Goal: Task Accomplishment & Management: Manage account settings

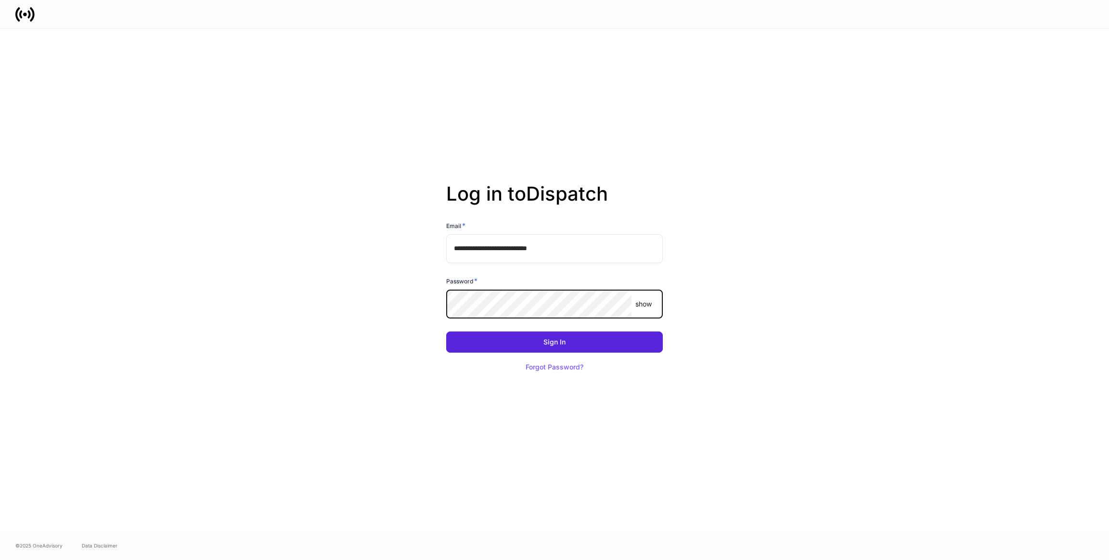
click at [446, 332] on button "Sign In" at bounding box center [554, 342] width 217 height 21
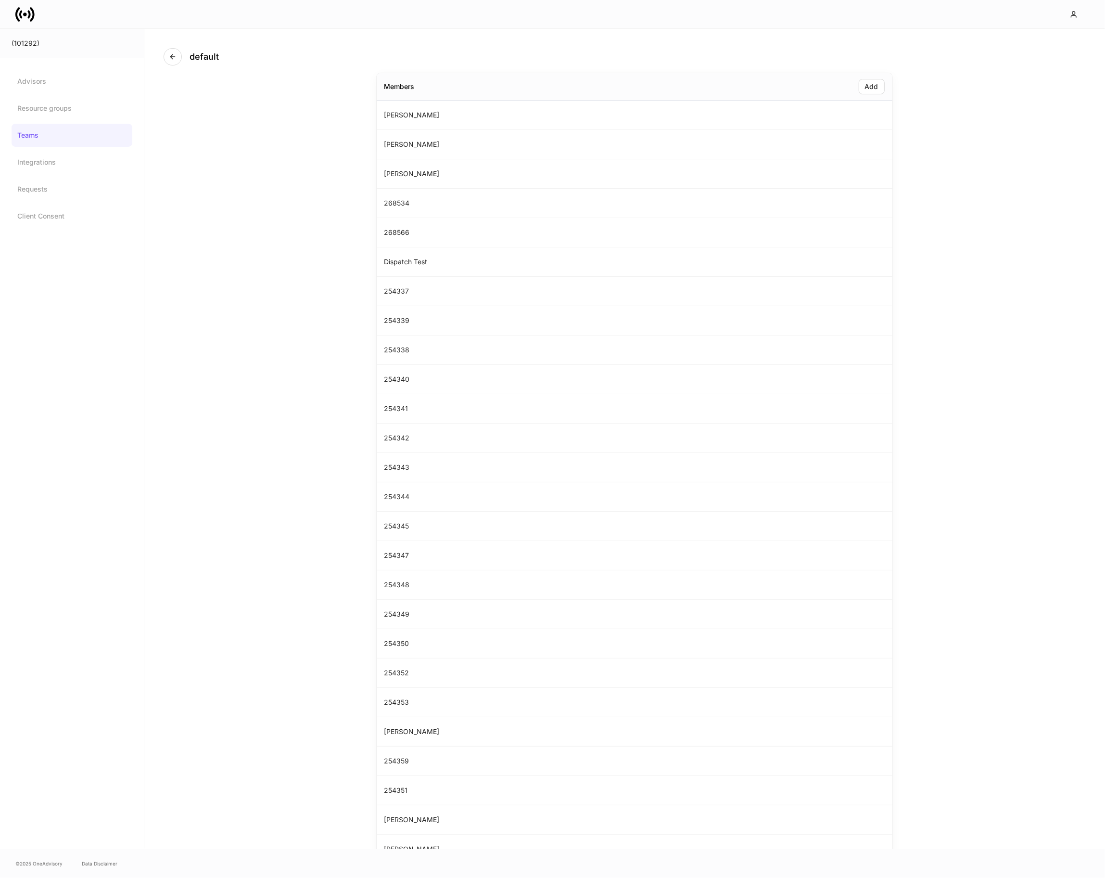
click at [29, 13] on icon at bounding box center [28, 14] width 3 height 8
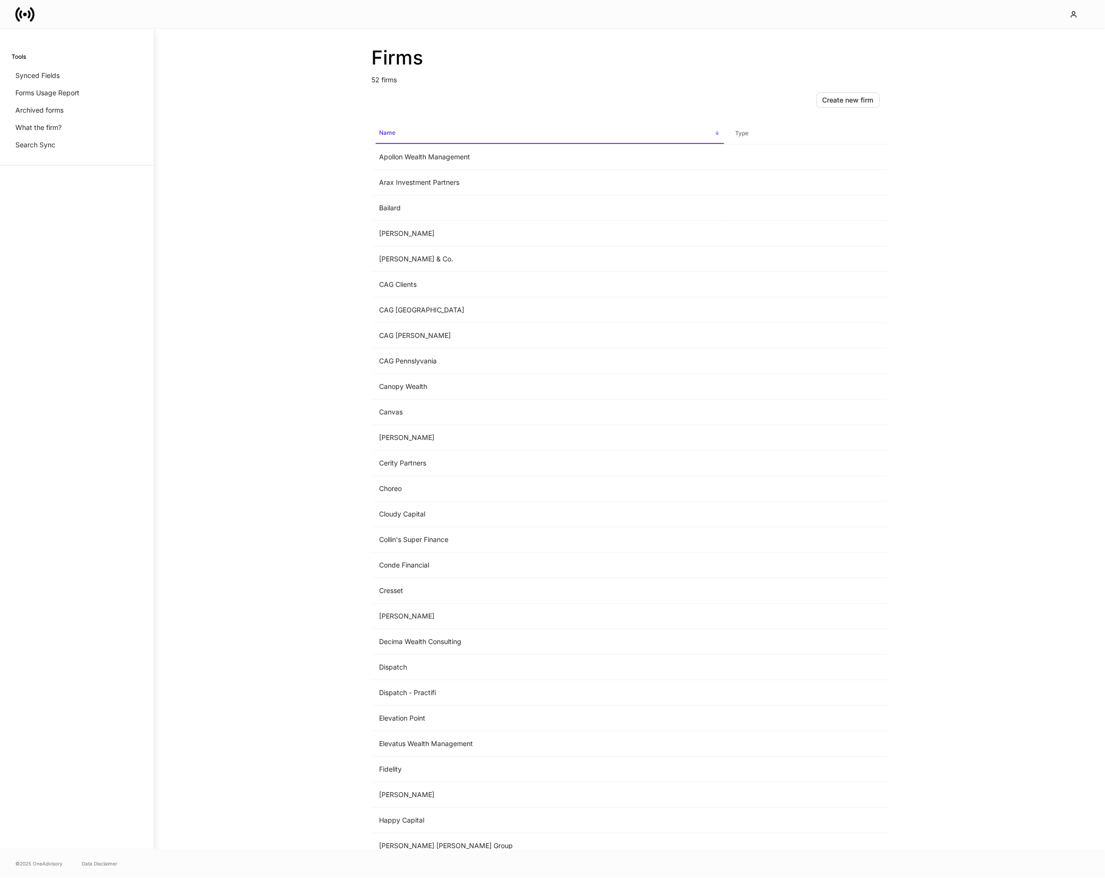
click at [29, 13] on icon at bounding box center [28, 14] width 3 height 8
click at [282, 62] on div "Firms 52 firms Create new firm Name sorted ascending Type Apollon Wealth Manage…" at bounding box center [629, 439] width 951 height 820
click at [1075, 12] on icon "button" at bounding box center [1074, 15] width 5 height 6
click at [1034, 81] on li "Logout" at bounding box center [1033, 85] width 116 height 18
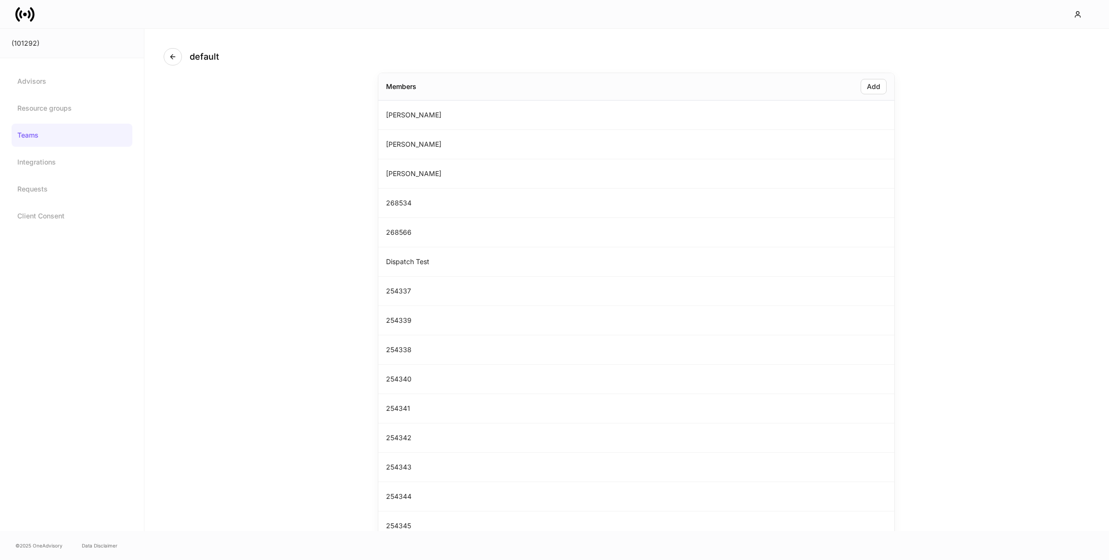
click at [25, 15] on icon at bounding box center [25, 15] width 4 height 4
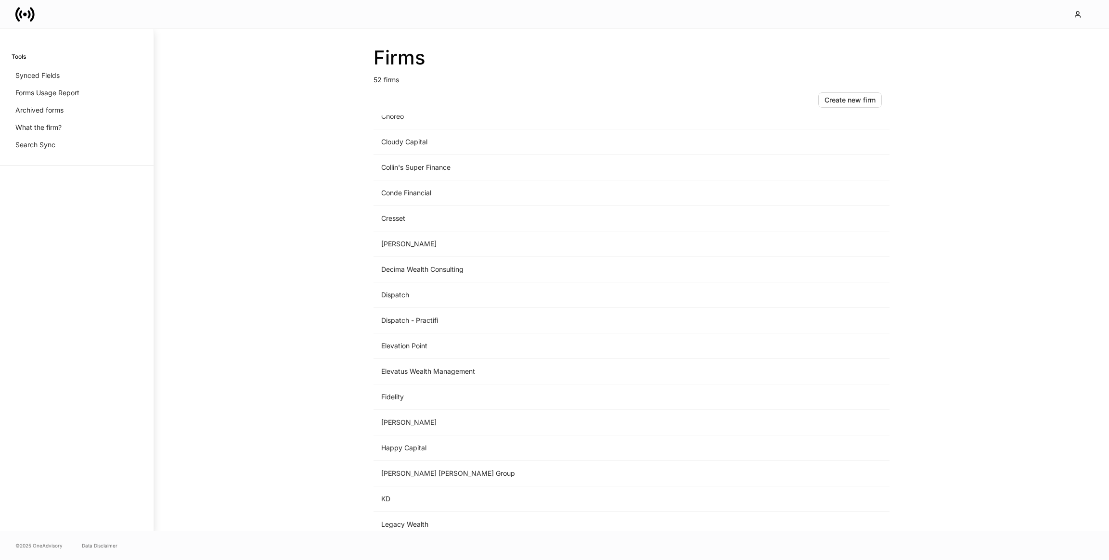
scroll to position [594, 0]
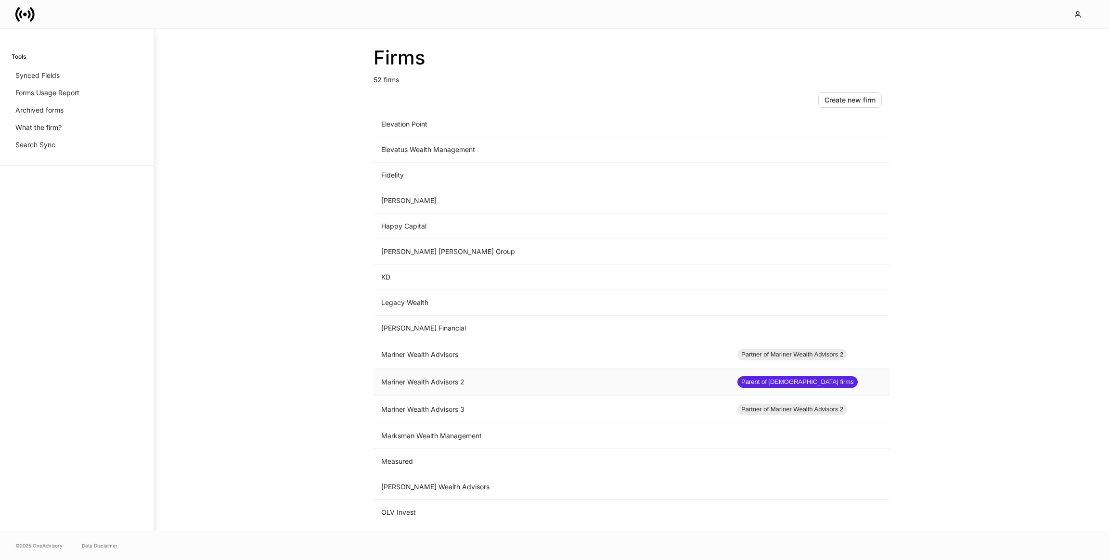
click at [471, 384] on td "Mariner Wealth Advisors 2" at bounding box center [551, 382] width 356 height 27
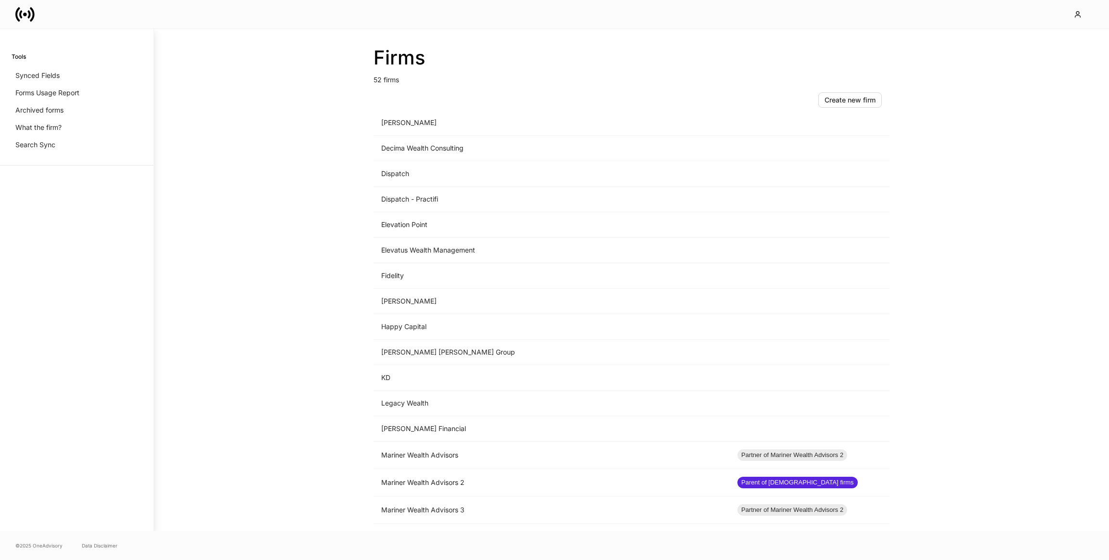
scroll to position [511, 0]
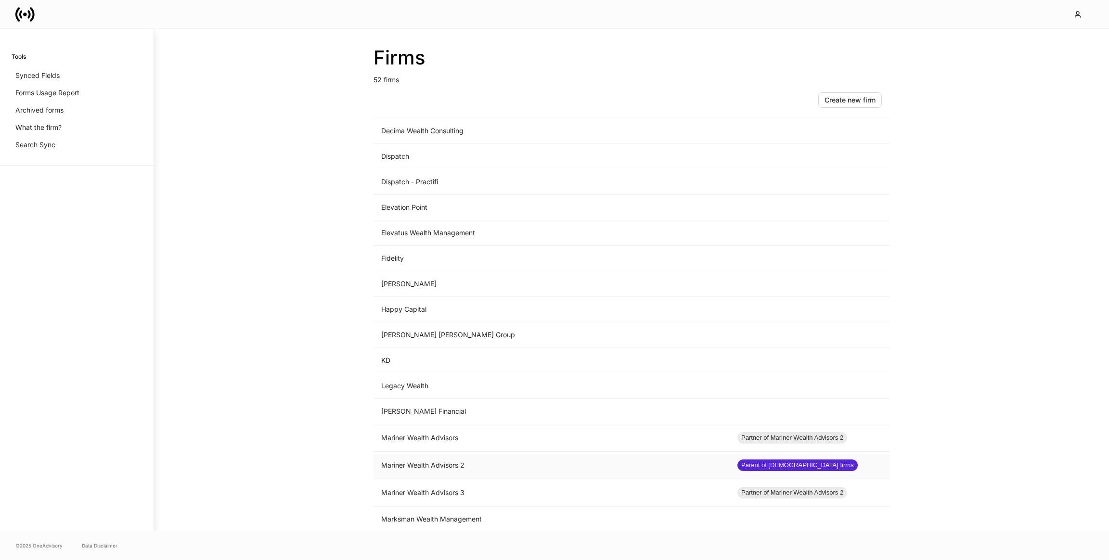
click at [511, 456] on td "Mariner Wealth Advisors 2" at bounding box center [551, 465] width 356 height 27
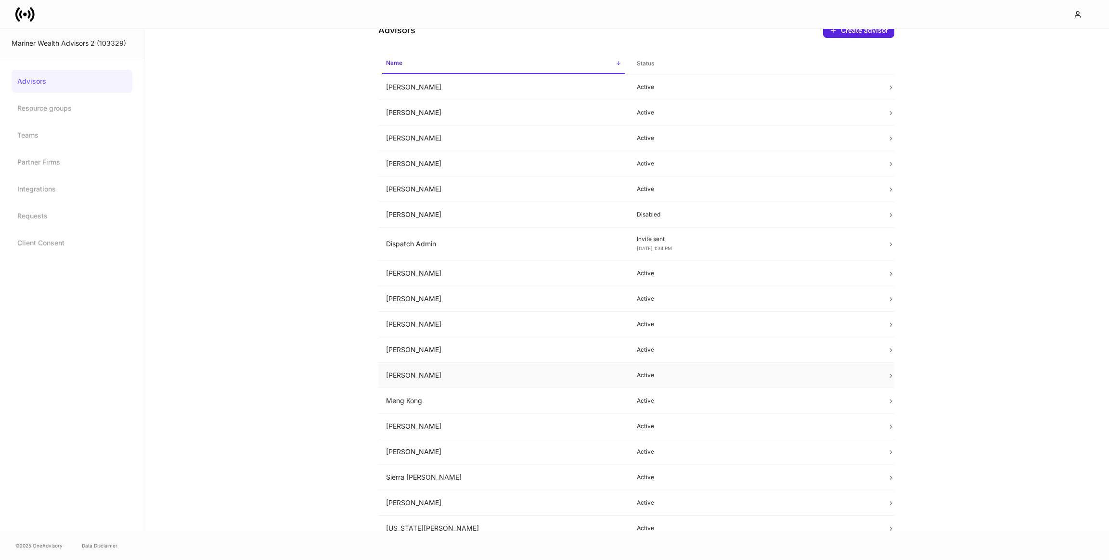
scroll to position [32, 0]
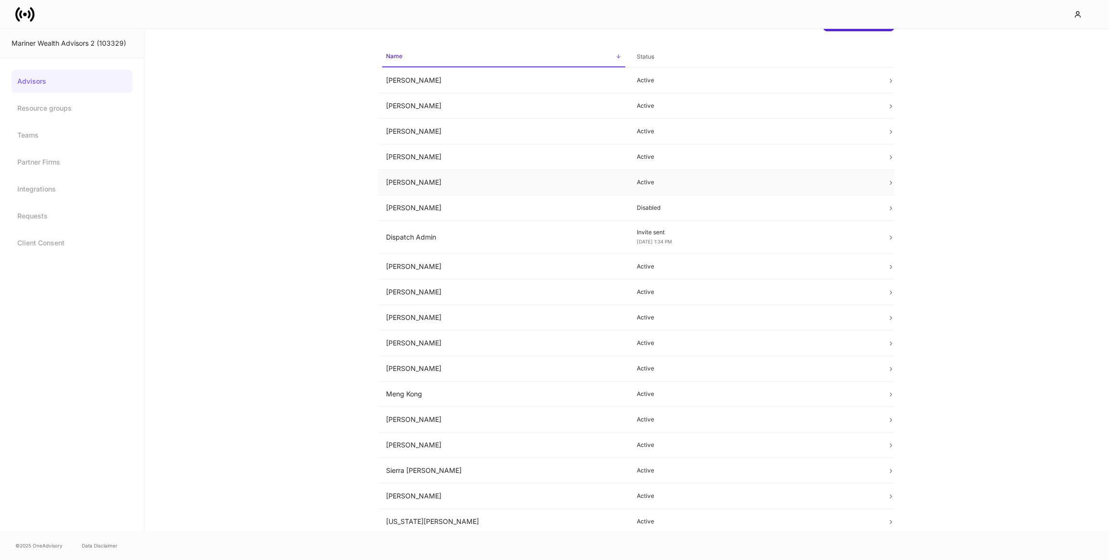
click at [398, 181] on td "Dan Cohen" at bounding box center [503, 183] width 251 height 26
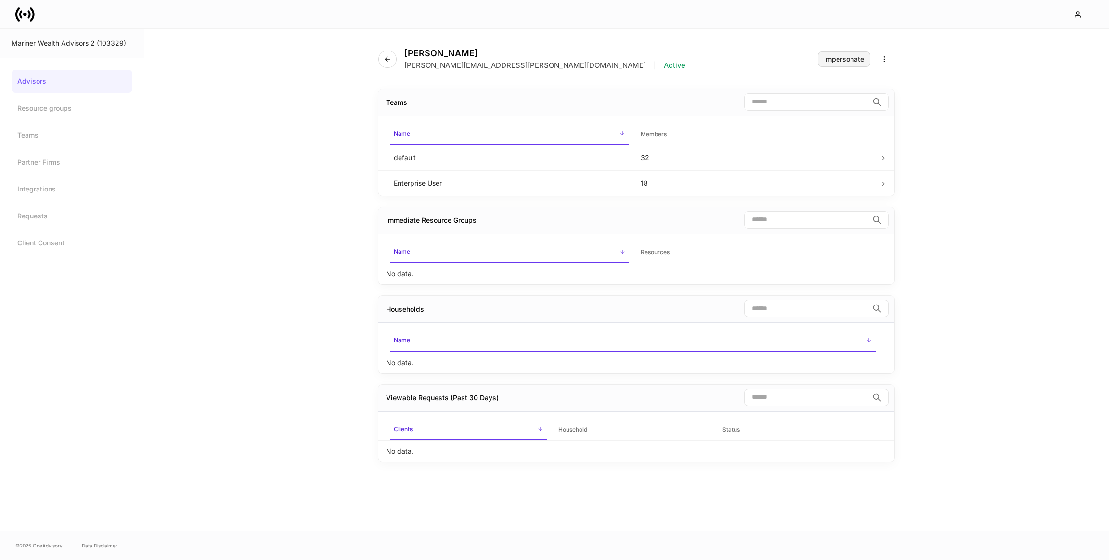
click at [837, 59] on div "Impersonate" at bounding box center [844, 59] width 40 height 7
click at [380, 66] on div "Dan Cohen dan.cohen@mariner.com | Active" at bounding box center [535, 59] width 315 height 22
click at [382, 64] on button "button" at bounding box center [387, 59] width 18 height 17
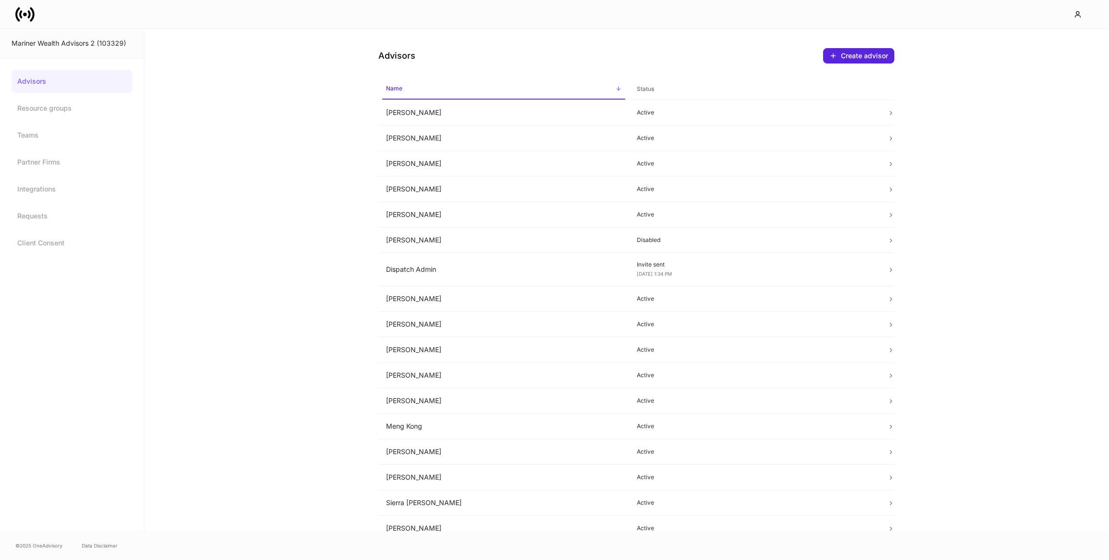
click at [22, 12] on icon at bounding box center [20, 14] width 3 height 8
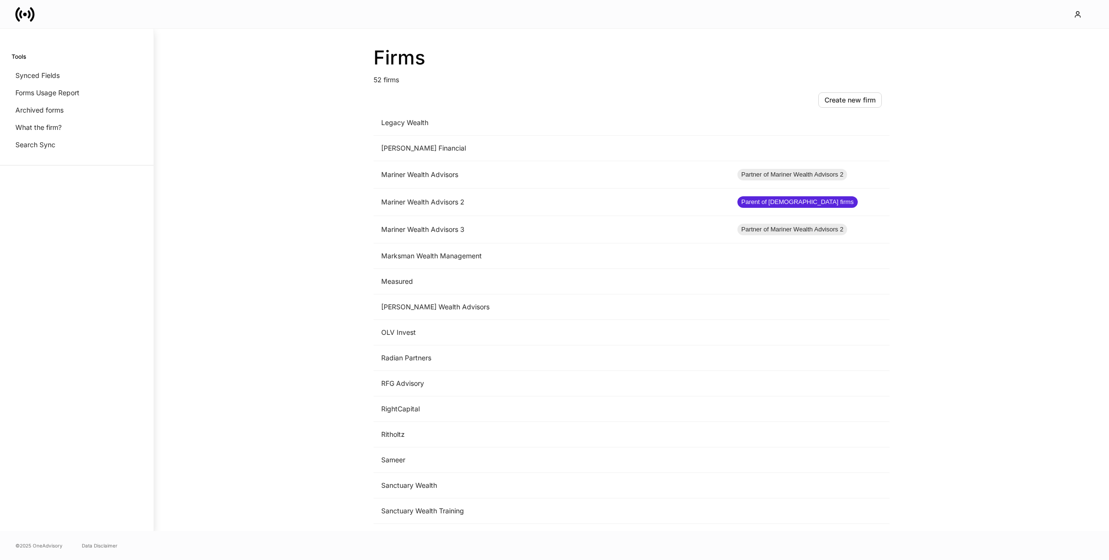
scroll to position [722, 0]
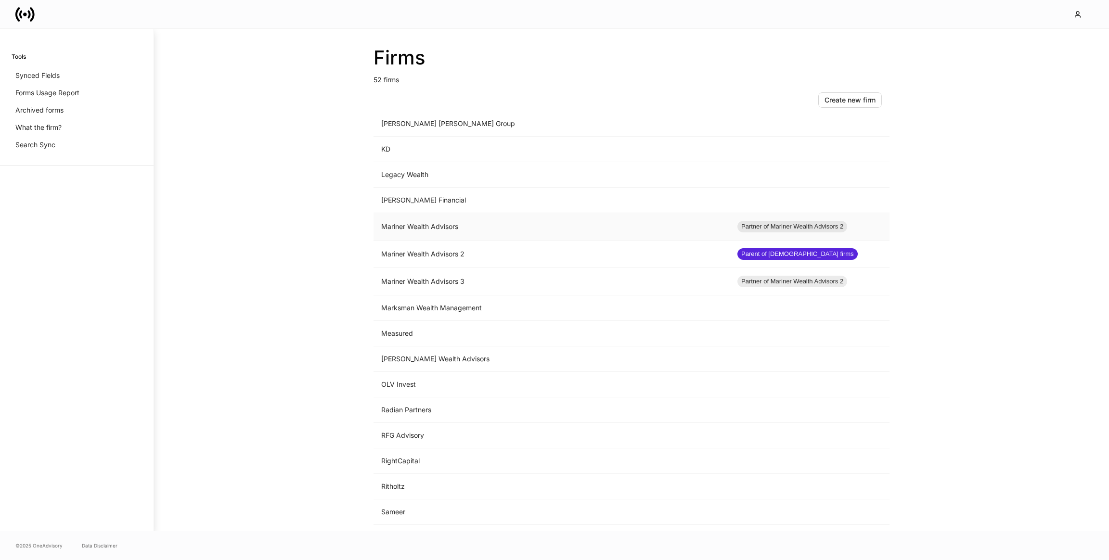
click at [527, 220] on td "Mariner Wealth Advisors" at bounding box center [551, 226] width 356 height 27
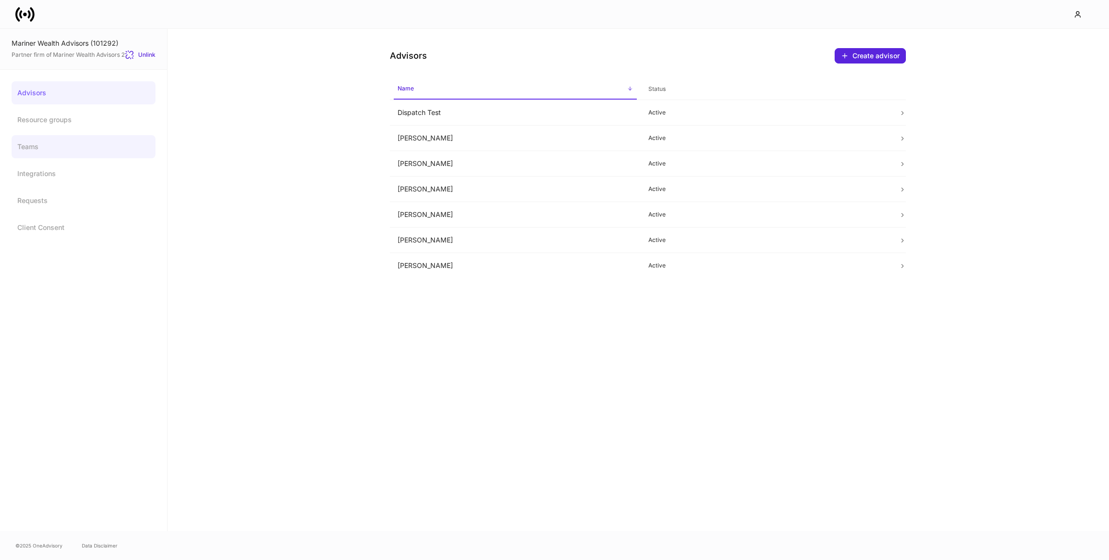
click at [54, 148] on link "Teams" at bounding box center [84, 146] width 144 height 23
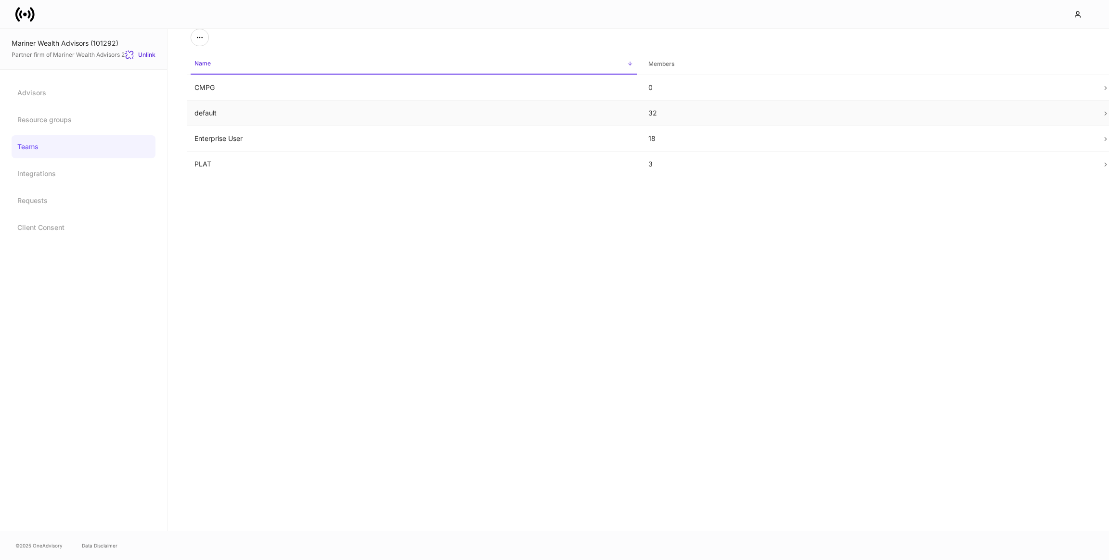
click at [218, 103] on td "default" at bounding box center [414, 114] width 454 height 26
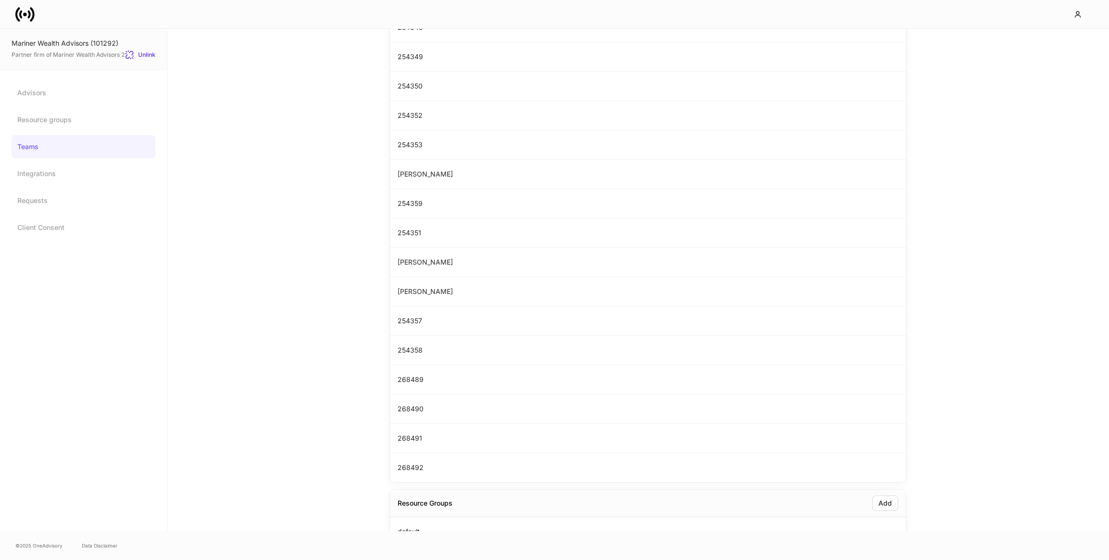
scroll to position [567, 0]
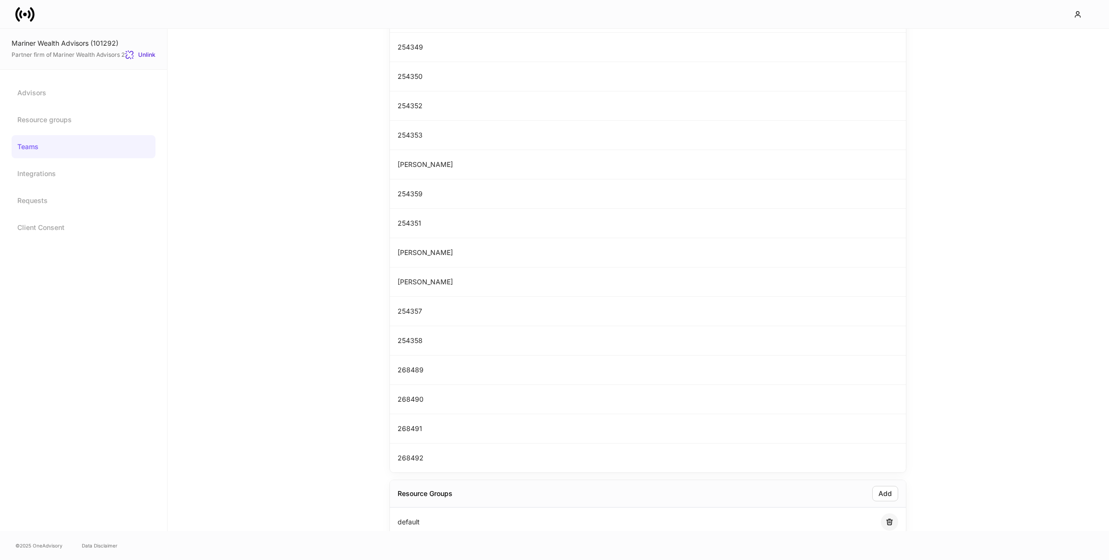
click at [888, 519] on icon "button" at bounding box center [890, 522] width 6 height 6
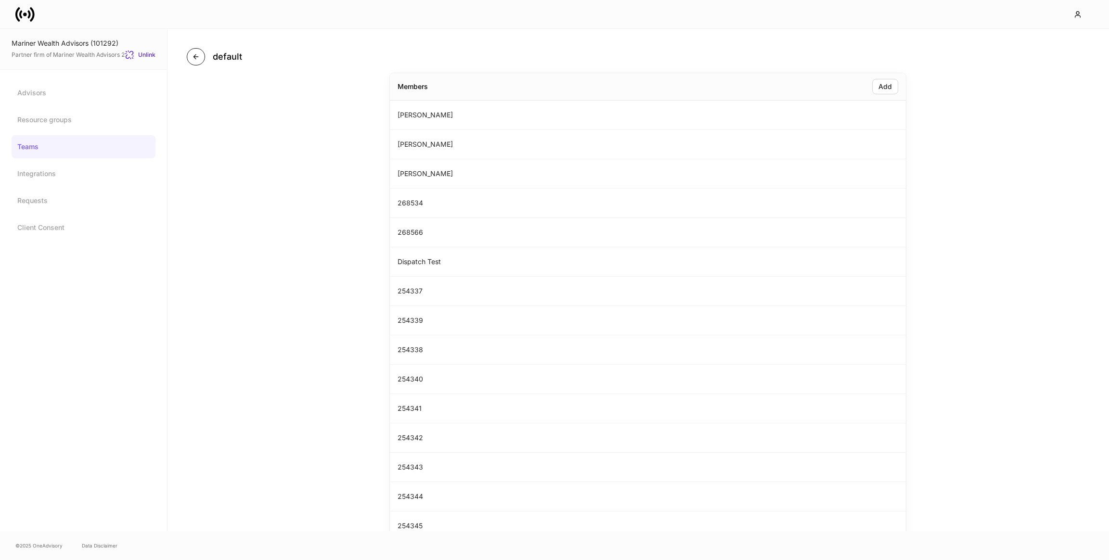
click at [193, 64] on button "button" at bounding box center [196, 56] width 18 height 17
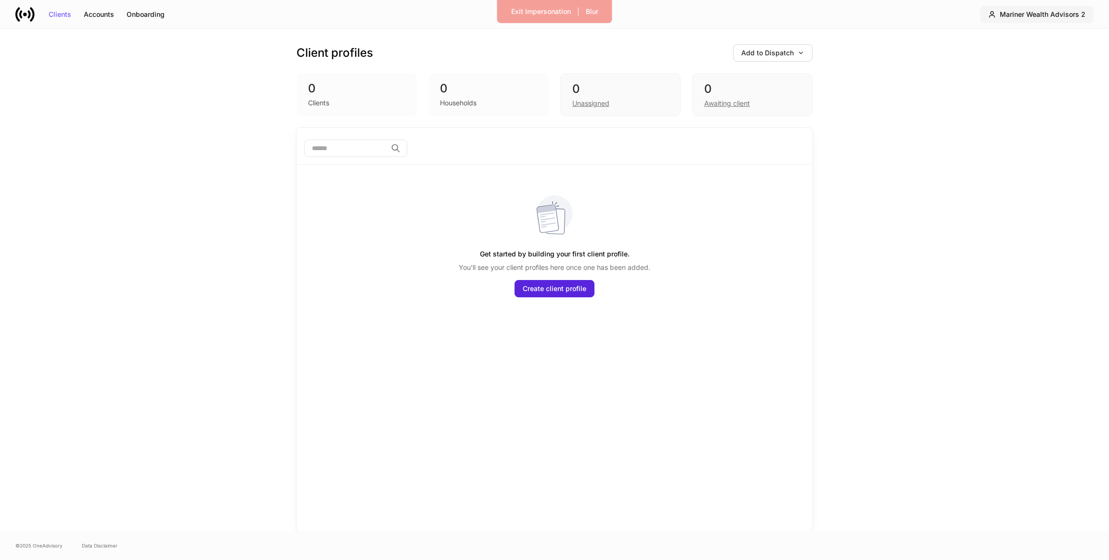
click at [1033, 17] on div "Mariner Wealth Advisors 2" at bounding box center [1043, 14] width 86 height 7
click at [1036, 61] on div "Mariner Wealth Advisors 2" at bounding box center [1027, 59] width 83 height 10
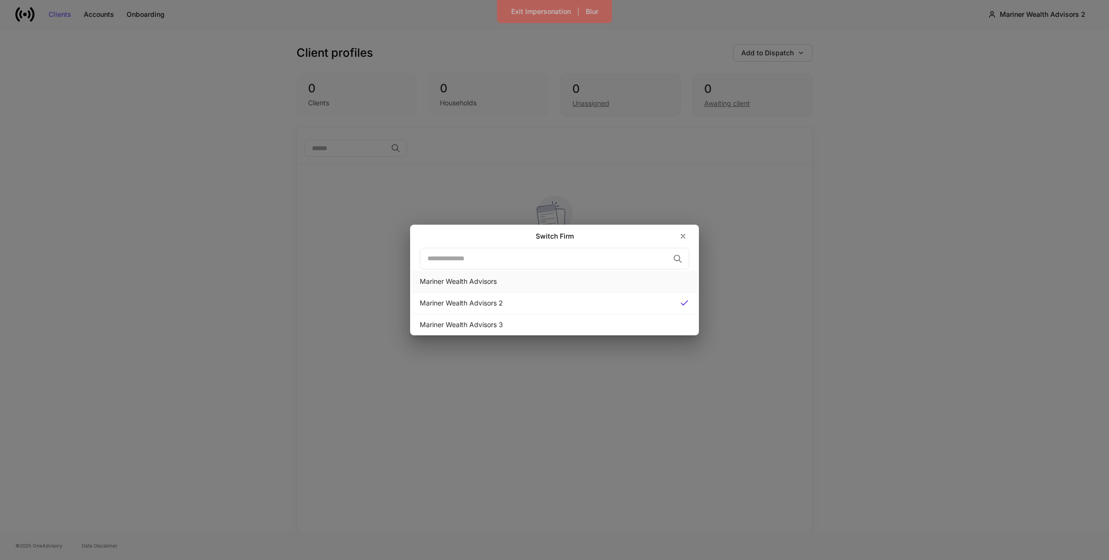
click at [560, 277] on div "Mariner Wealth Advisors" at bounding box center [555, 282] width 270 height 10
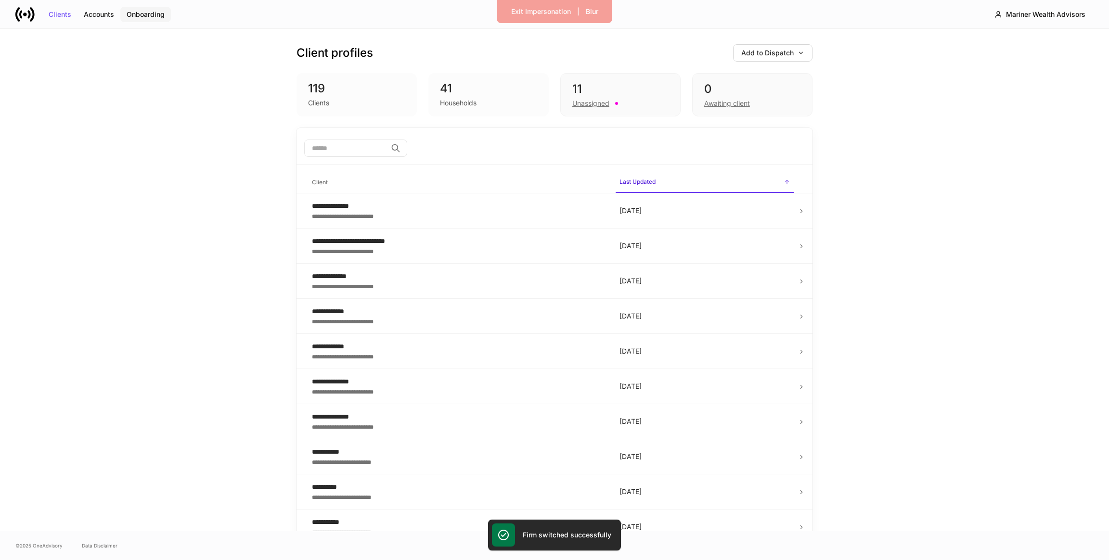
click at [148, 14] on div "Onboarding" at bounding box center [146, 14] width 38 height 7
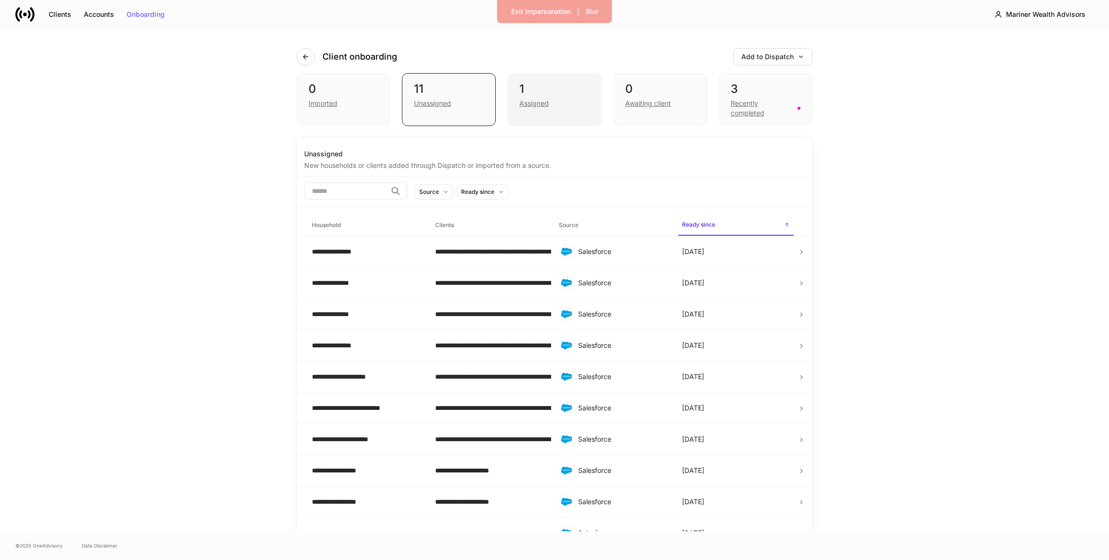
click at [550, 114] on div "1 Assigned" at bounding box center [554, 99] width 94 height 53
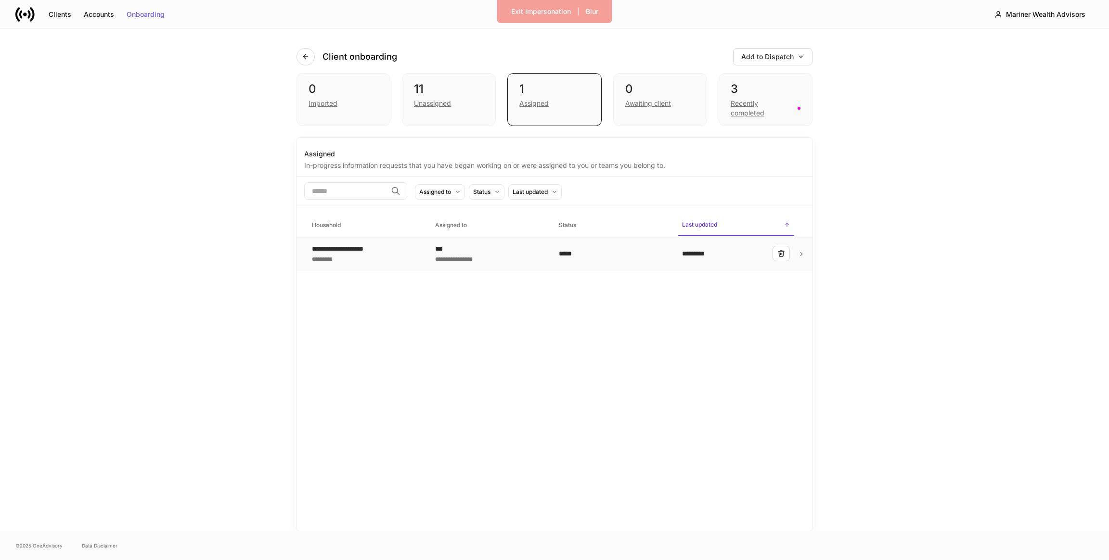
click at [502, 254] on div "**********" at bounding box center [489, 259] width 108 height 10
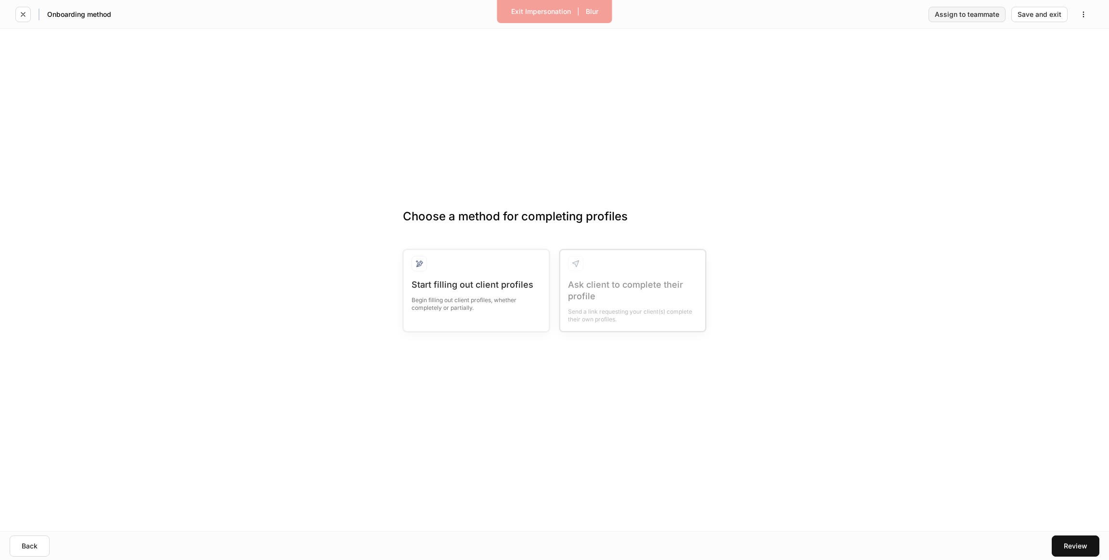
click at [966, 15] on div "Assign to teammate" at bounding box center [967, 14] width 64 height 7
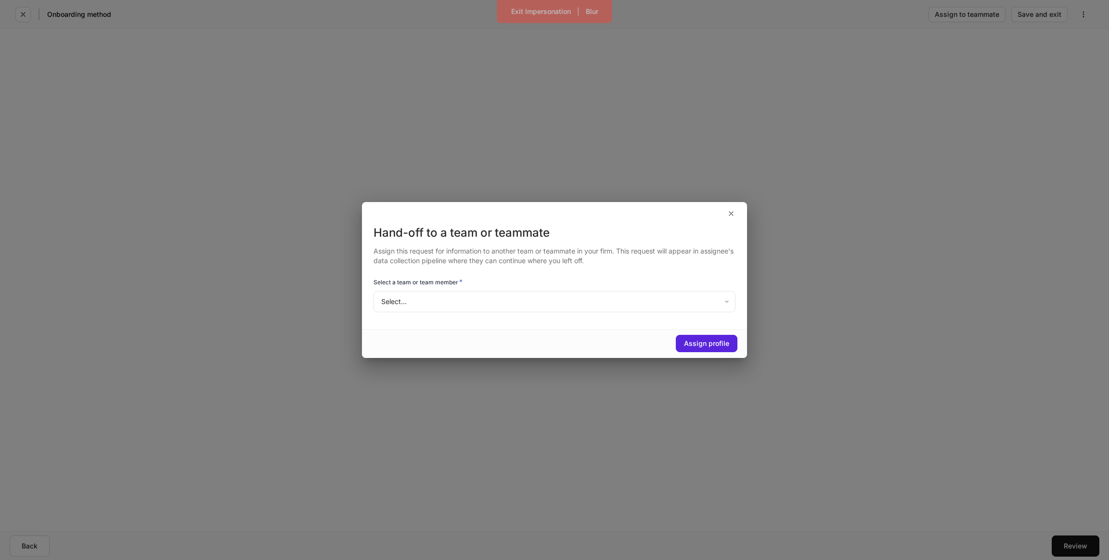
click at [616, 301] on body "Exit Impersonation | Blur Onboarding method Assign to teammate Save and exit Ch…" at bounding box center [554, 280] width 1109 height 560
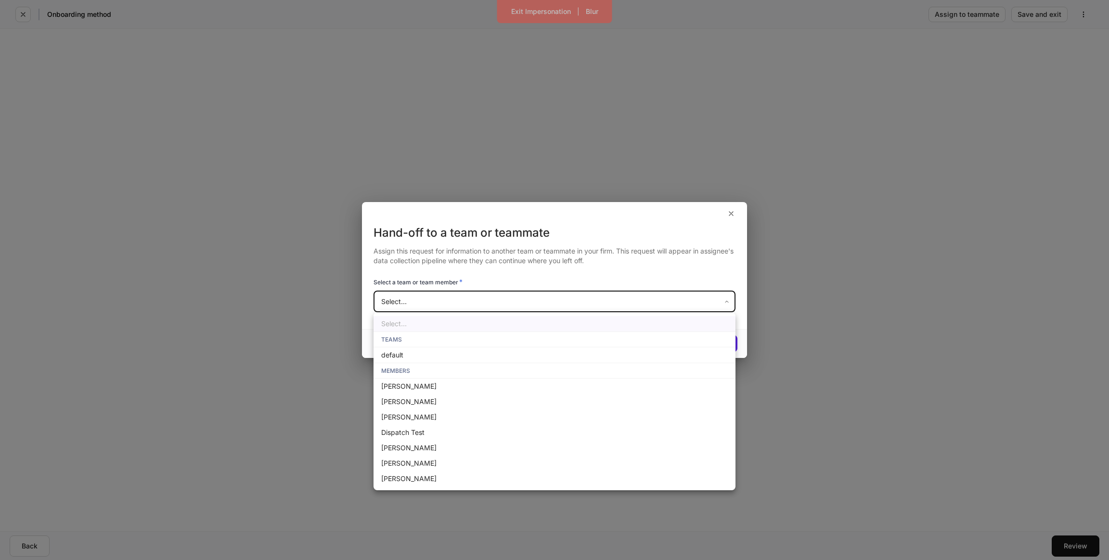
click at [228, 372] on div at bounding box center [554, 280] width 1109 height 560
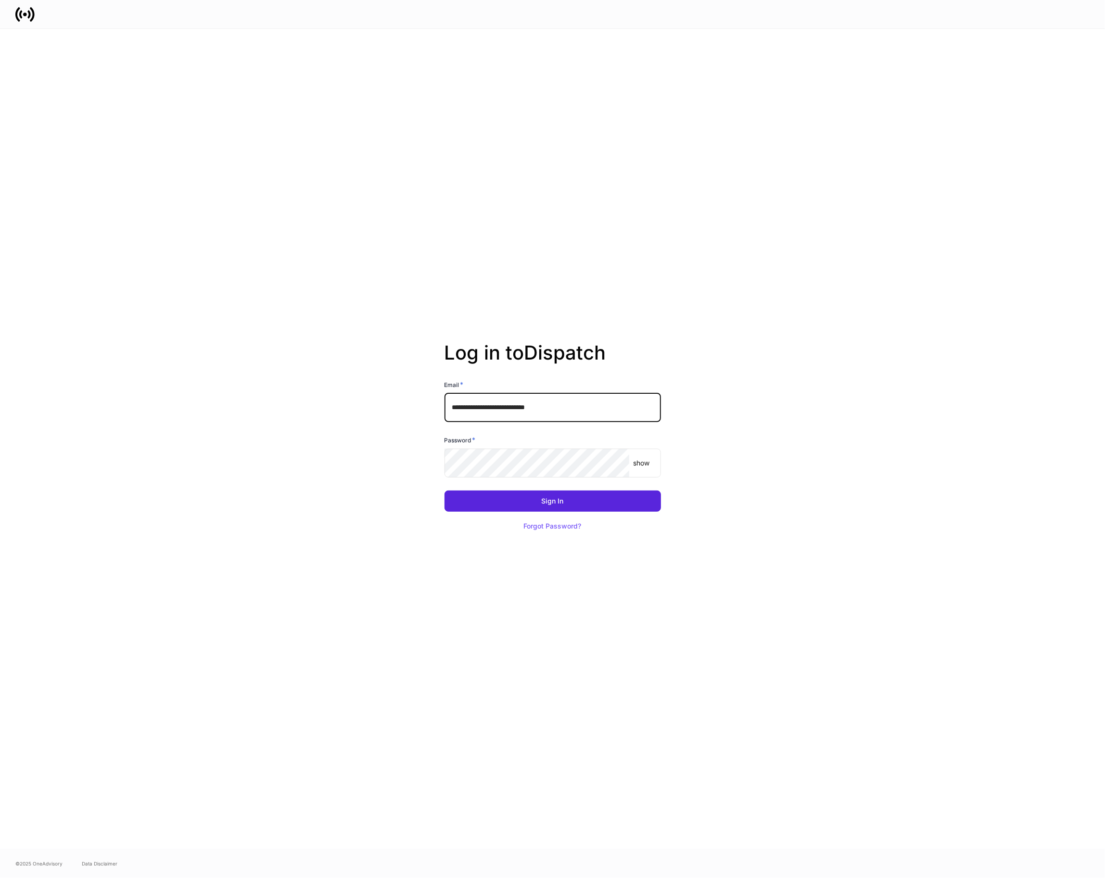
click at [602, 412] on input "**********" at bounding box center [553, 407] width 217 height 29
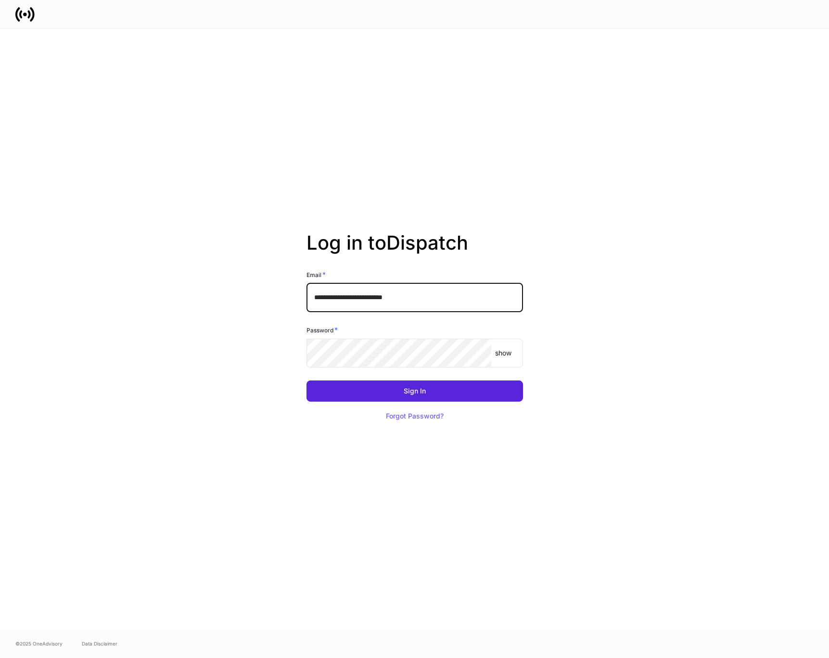
click at [374, 303] on input "**********" at bounding box center [415, 297] width 217 height 29
drag, startPoint x: 423, startPoint y: 296, endPoint x: 215, endPoint y: 304, distance: 208.0
click at [218, 303] on div "**********" at bounding box center [415, 329] width 516 height 601
drag, startPoint x: 422, startPoint y: 296, endPoint x: 336, endPoint y: 301, distance: 85.8
click at [335, 302] on input "**********" at bounding box center [415, 297] width 217 height 29
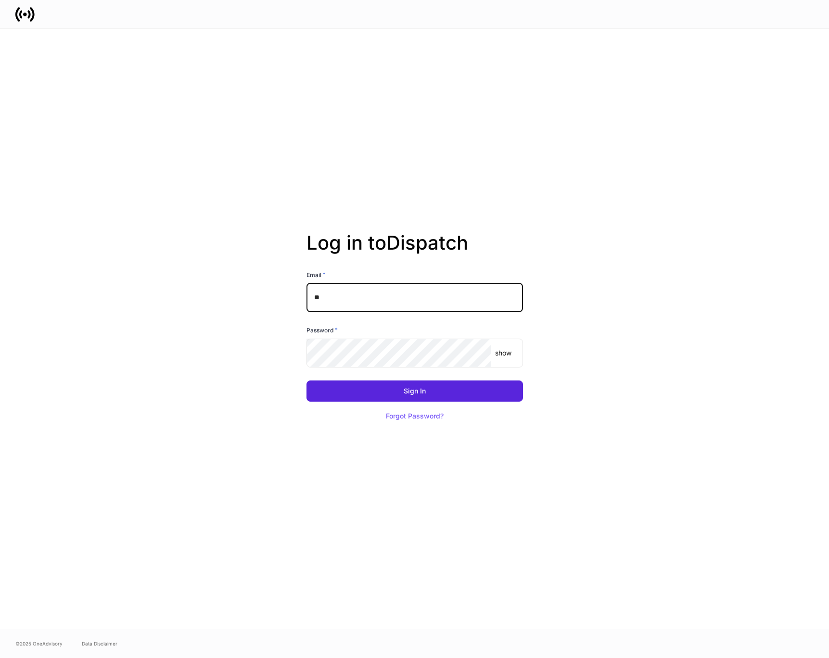
type input "*"
click at [368, 292] on input "text" at bounding box center [415, 297] width 217 height 29
paste input "**********"
click at [372, 298] on input "**********" at bounding box center [415, 297] width 217 height 29
click at [366, 298] on input "**********" at bounding box center [415, 297] width 217 height 29
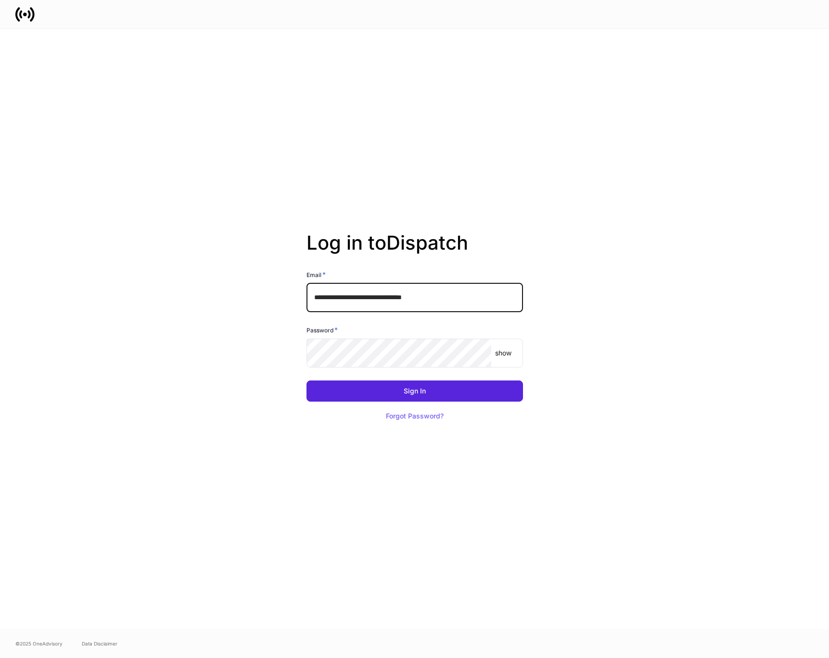
click at [307, 381] on button "Sign In" at bounding box center [415, 391] width 217 height 21
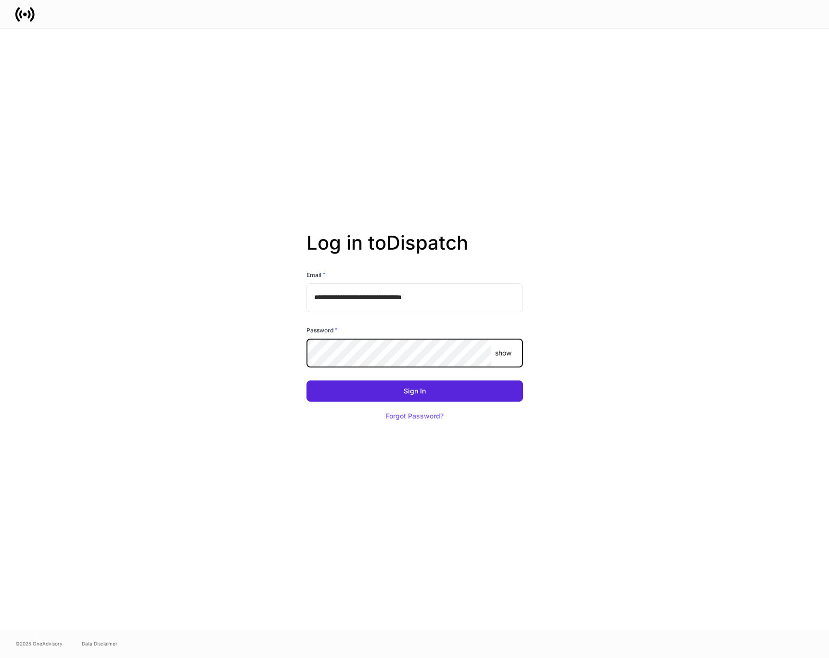
click at [271, 297] on div "**********" at bounding box center [415, 329] width 516 height 601
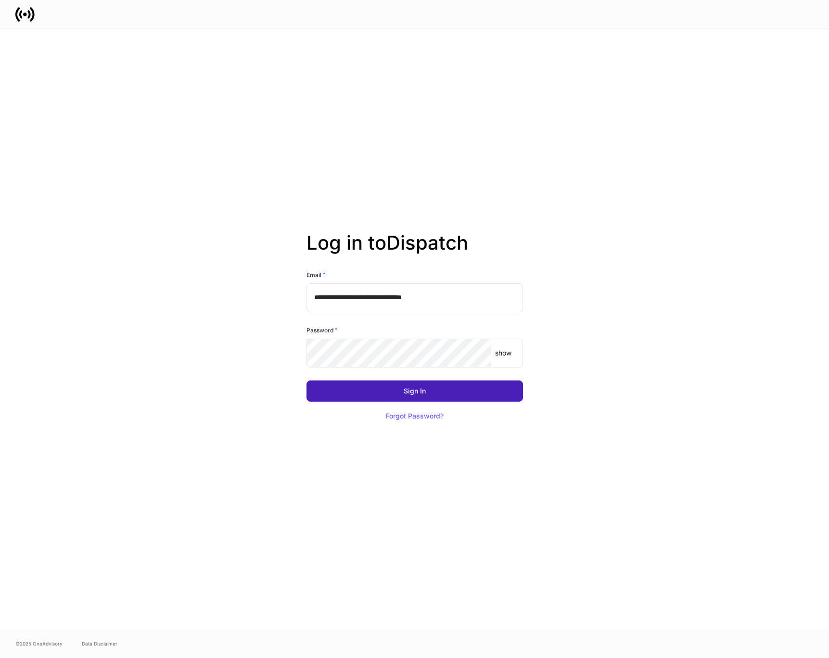
click at [410, 389] on div "Sign In" at bounding box center [415, 391] width 22 height 7
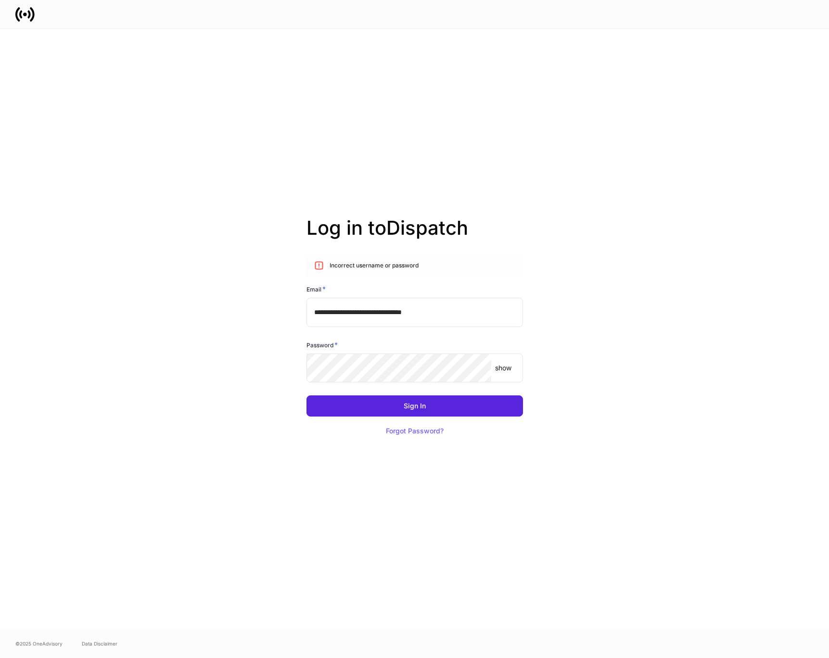
click at [382, 312] on input "**********" at bounding box center [415, 312] width 217 height 29
click at [390, 411] on button "Sign In" at bounding box center [415, 406] width 217 height 21
click at [503, 368] on p "show" at bounding box center [503, 368] width 16 height 10
click at [354, 320] on input "**********" at bounding box center [415, 312] width 217 height 29
click at [580, 70] on div "**********" at bounding box center [415, 329] width 516 height 601
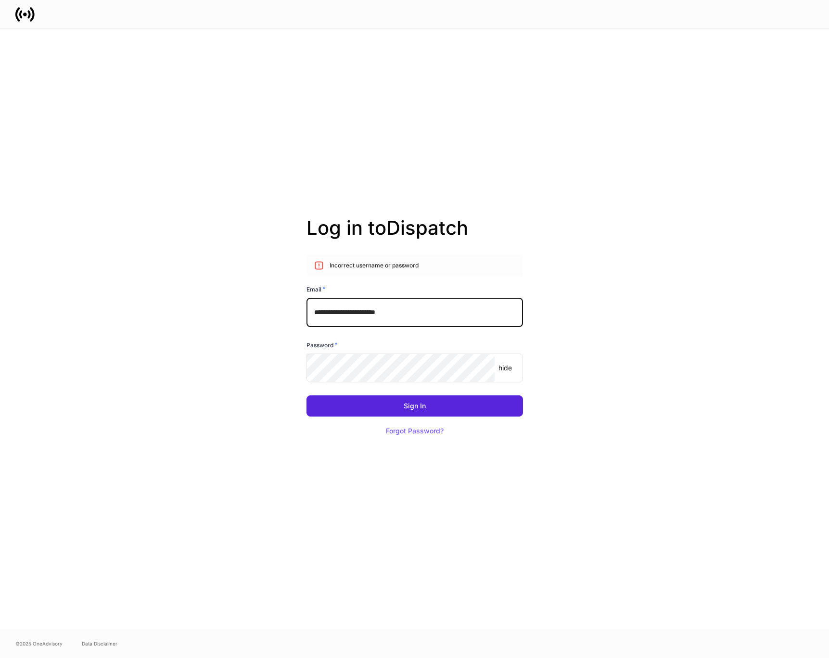
click at [346, 315] on input "**********" at bounding box center [415, 312] width 217 height 29
click at [343, 315] on input "**********" at bounding box center [415, 312] width 217 height 29
type input "**********"
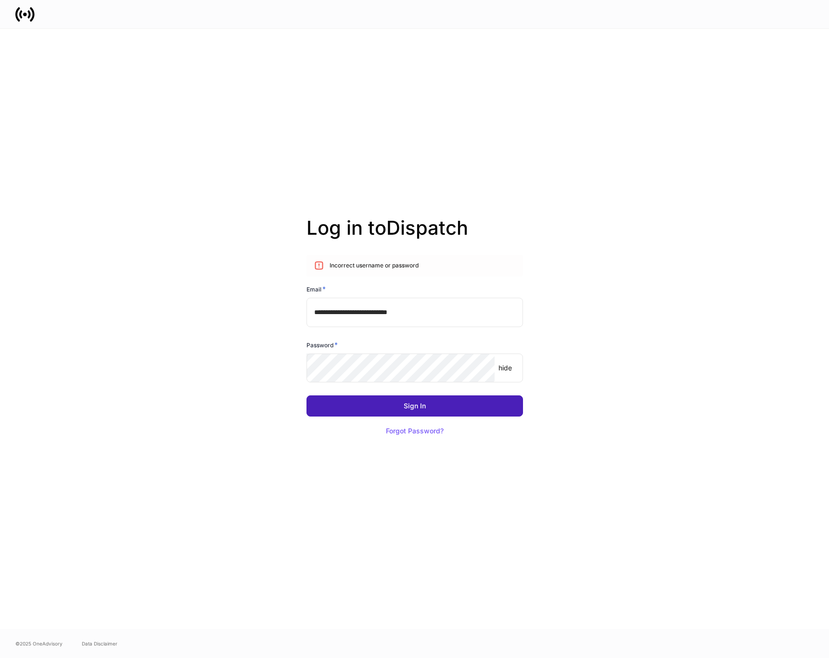
click at [349, 404] on button "Sign In" at bounding box center [415, 406] width 217 height 21
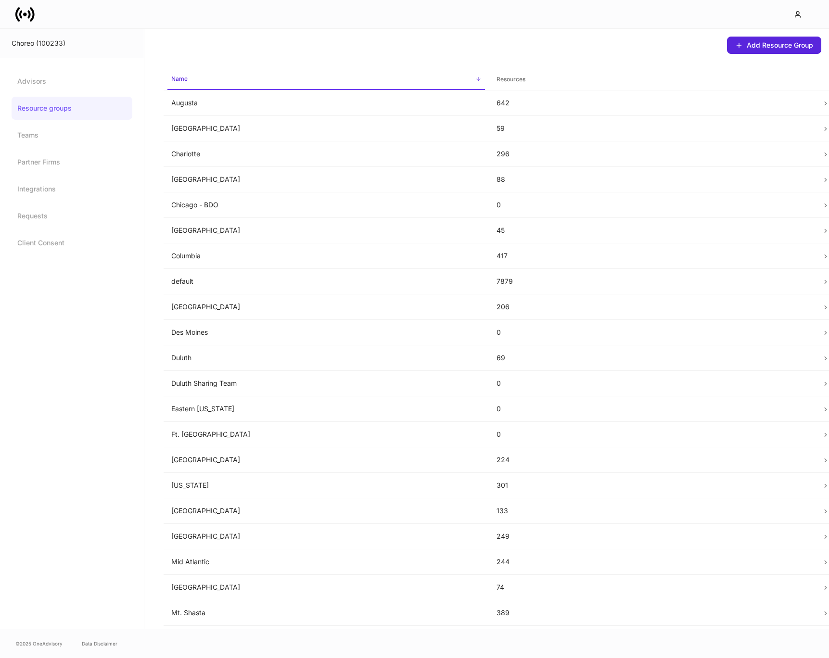
click at [148, 66] on div "Add Resource Group Name sorted ascending Resources Augusta 642 [GEOGRAPHIC_DATA…" at bounding box center [486, 329] width 685 height 601
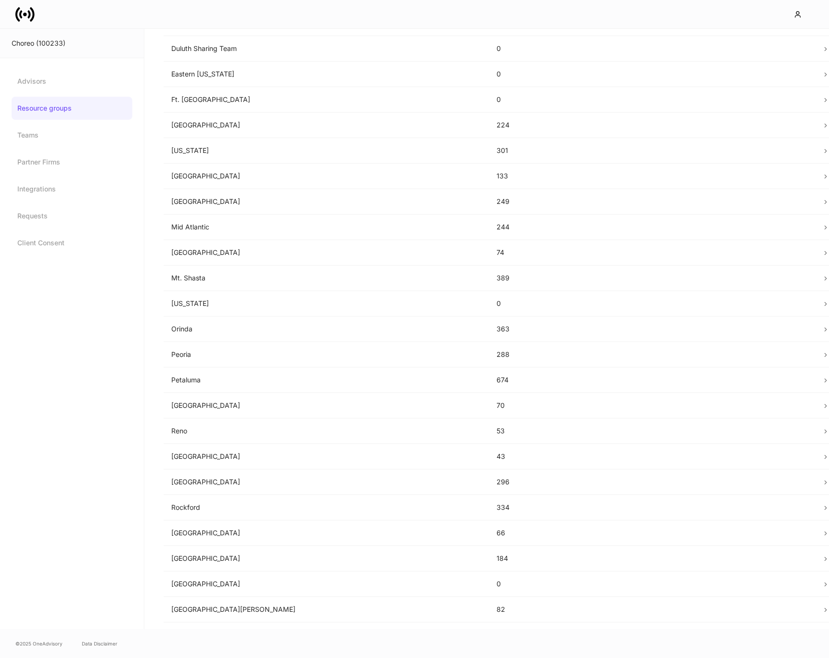
scroll to position [379, 0]
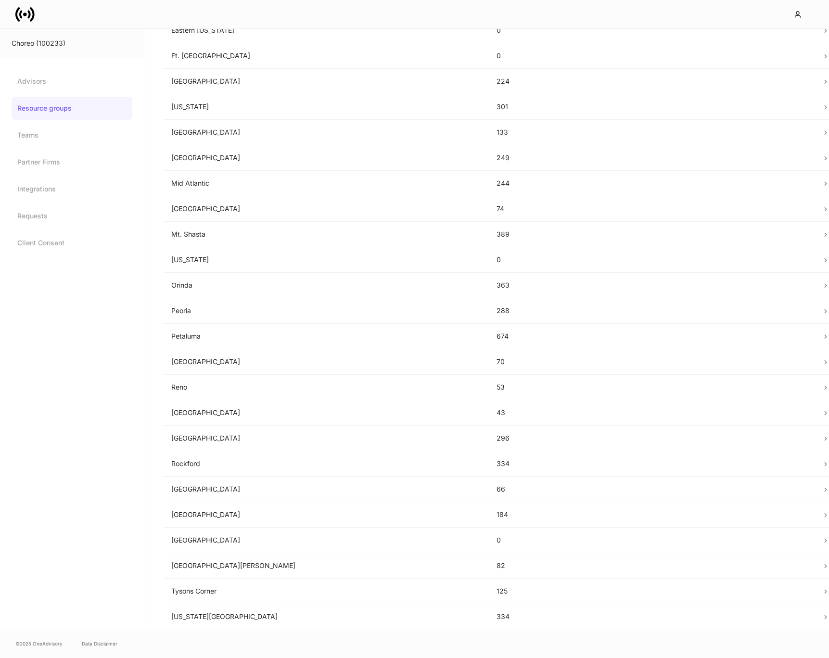
click at [29, 16] on icon at bounding box center [28, 14] width 3 height 8
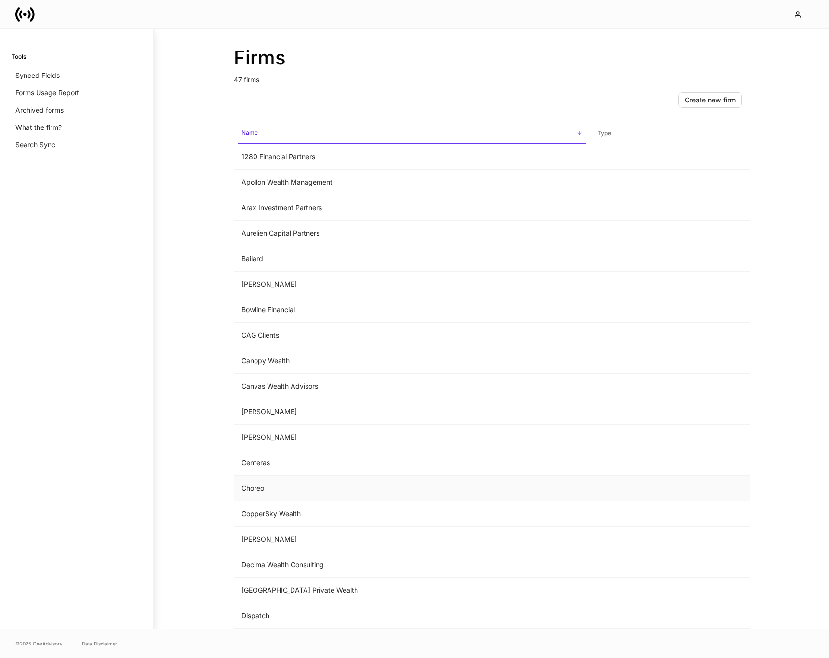
click at [260, 489] on td "Choreo" at bounding box center [412, 489] width 356 height 26
click at [274, 162] on td "1280 Financial Partners" at bounding box center [412, 157] width 356 height 26
click at [270, 184] on td "Apollon Wealth Management" at bounding box center [412, 183] width 356 height 26
click at [283, 209] on td "Arax Investment Partners" at bounding box center [412, 208] width 356 height 26
click at [261, 232] on td "Aurelien Capital Partners" at bounding box center [412, 234] width 356 height 26
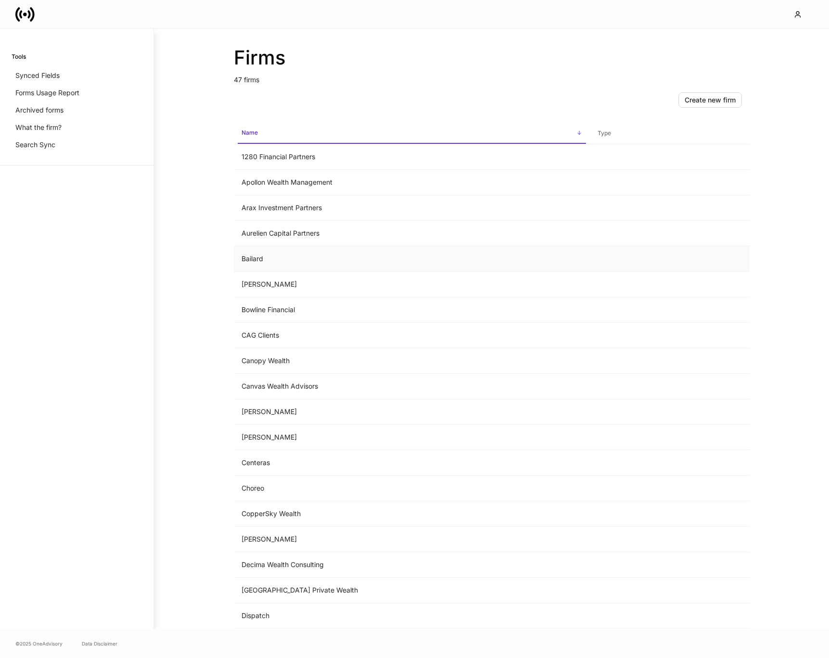
click at [273, 246] on td "Bailard" at bounding box center [412, 259] width 356 height 26
click at [258, 284] on td "[PERSON_NAME]" at bounding box center [412, 285] width 356 height 26
click at [270, 288] on td "[PERSON_NAME]" at bounding box center [412, 285] width 356 height 26
click at [277, 305] on td "Bowline Financial" at bounding box center [412, 310] width 356 height 26
click at [264, 338] on td "CAG Clients" at bounding box center [412, 336] width 356 height 26
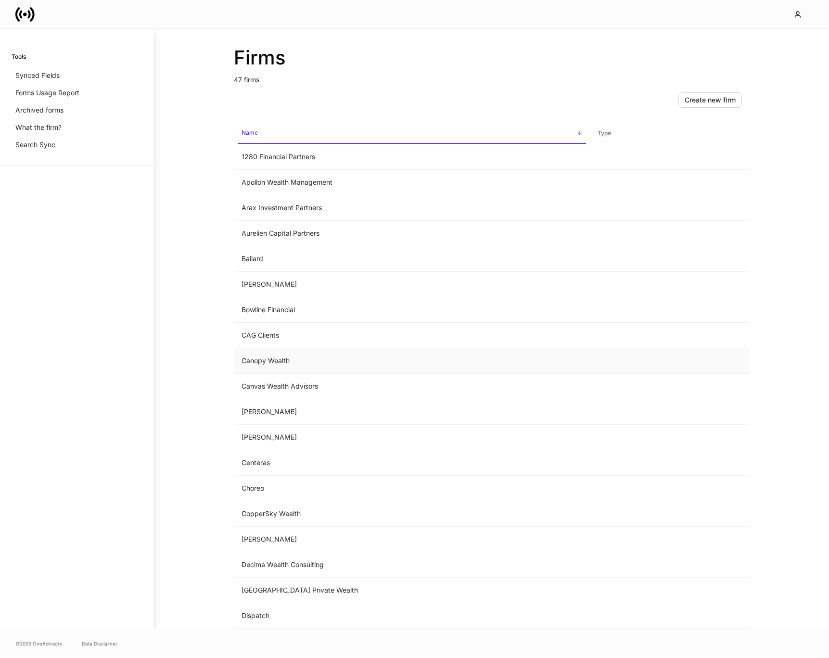
click at [317, 362] on td "Canopy Wealth" at bounding box center [412, 361] width 356 height 26
click at [309, 387] on td "Canvas Wealth Advisors" at bounding box center [412, 387] width 356 height 26
click at [295, 420] on td "[PERSON_NAME]" at bounding box center [412, 412] width 356 height 26
click at [276, 438] on td "[PERSON_NAME]" at bounding box center [412, 438] width 356 height 26
click at [283, 460] on td "Centeras" at bounding box center [412, 463] width 356 height 26
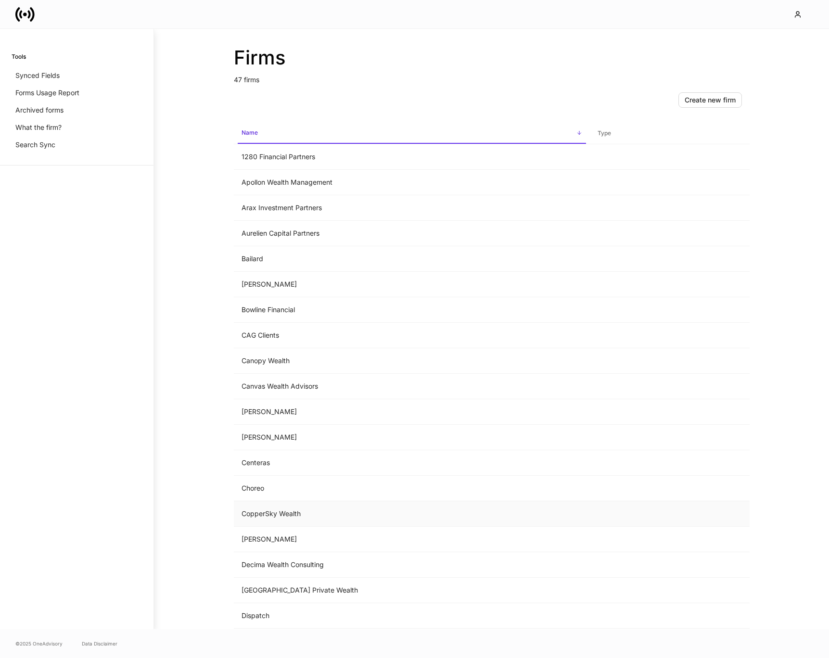
click at [273, 512] on td "CopperSky Wealth" at bounding box center [412, 514] width 356 height 26
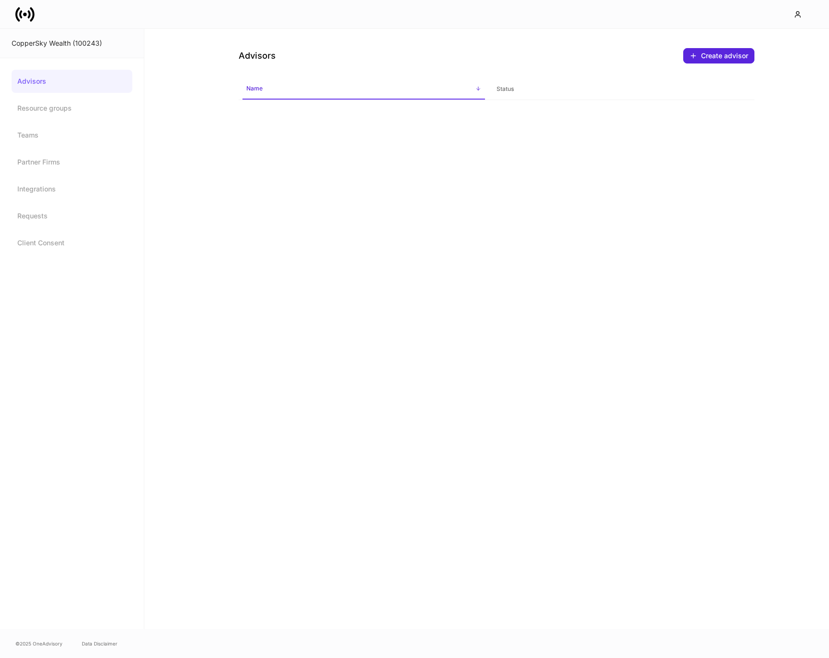
click at [273, 512] on div "Advisors Create advisor Name sorted ascending Status" at bounding box center [486, 329] width 685 height 601
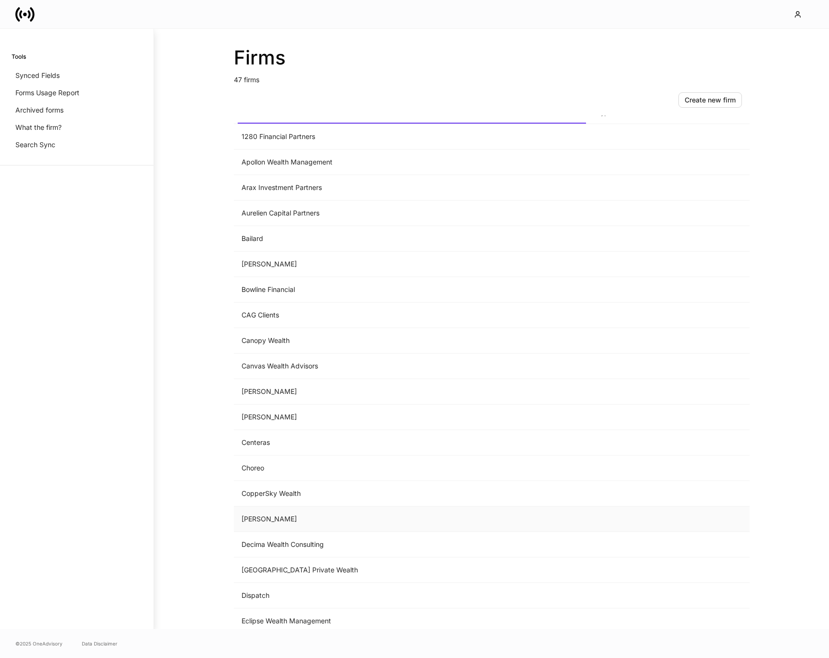
scroll to position [23, 0]
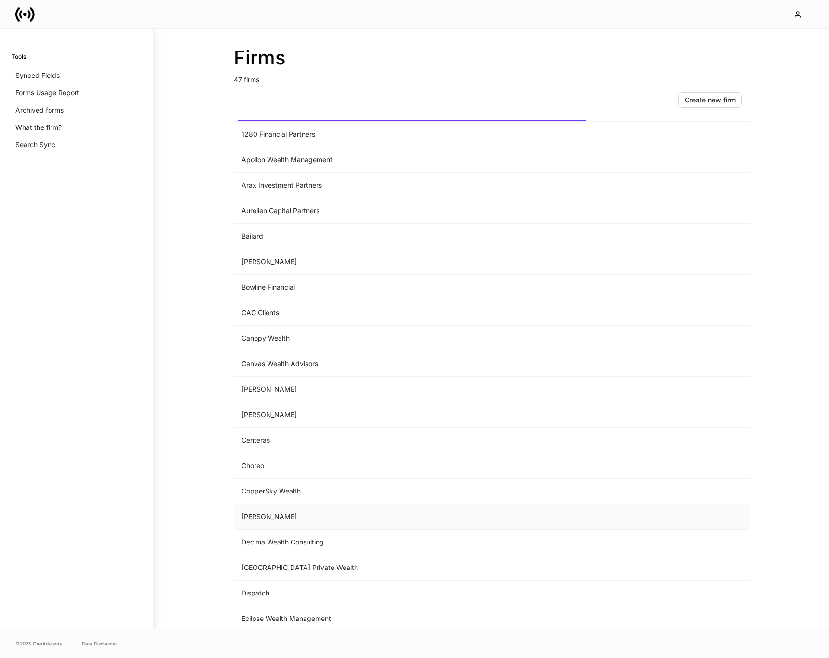
click at [275, 521] on td "[PERSON_NAME]" at bounding box center [412, 517] width 356 height 26
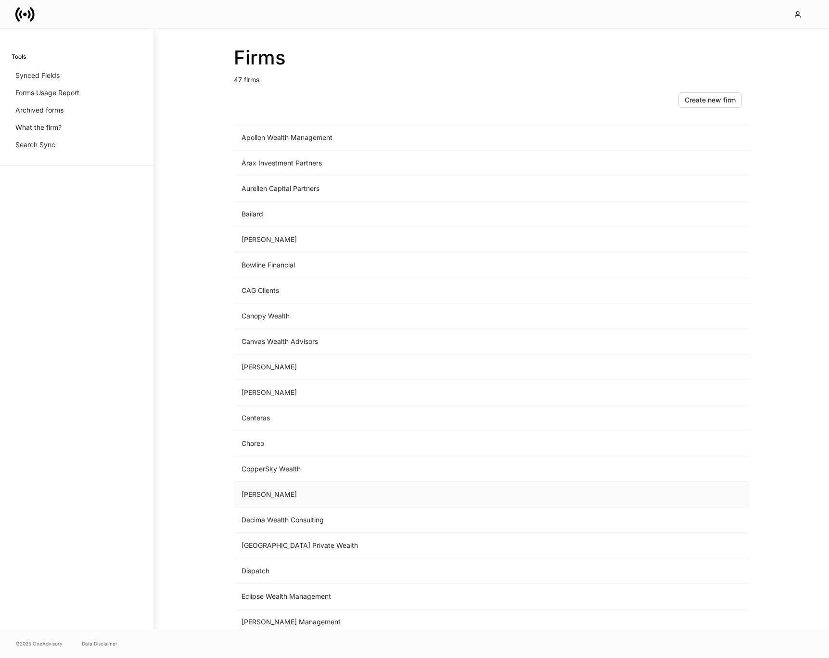
scroll to position [75, 0]
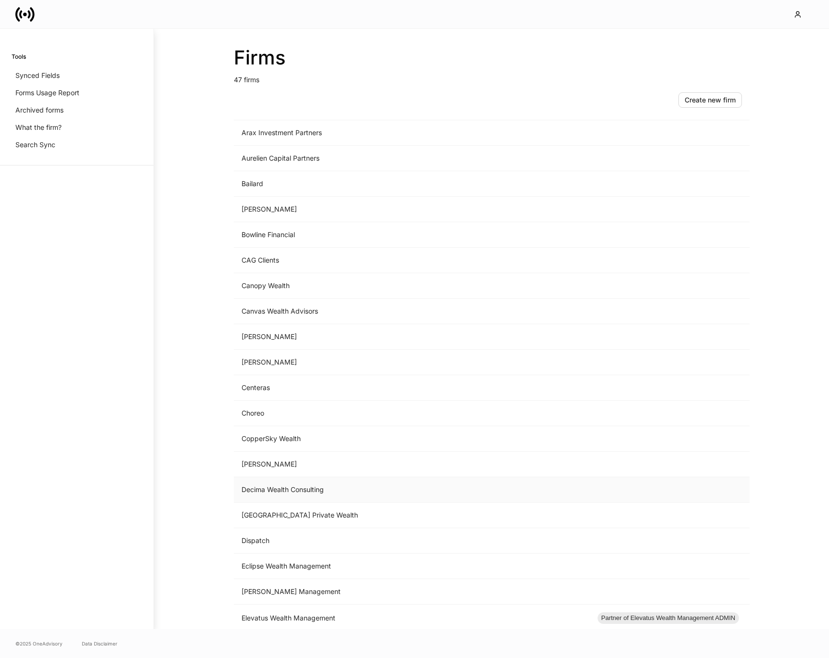
click at [286, 485] on td "Decima Wealth Consulting" at bounding box center [412, 490] width 356 height 26
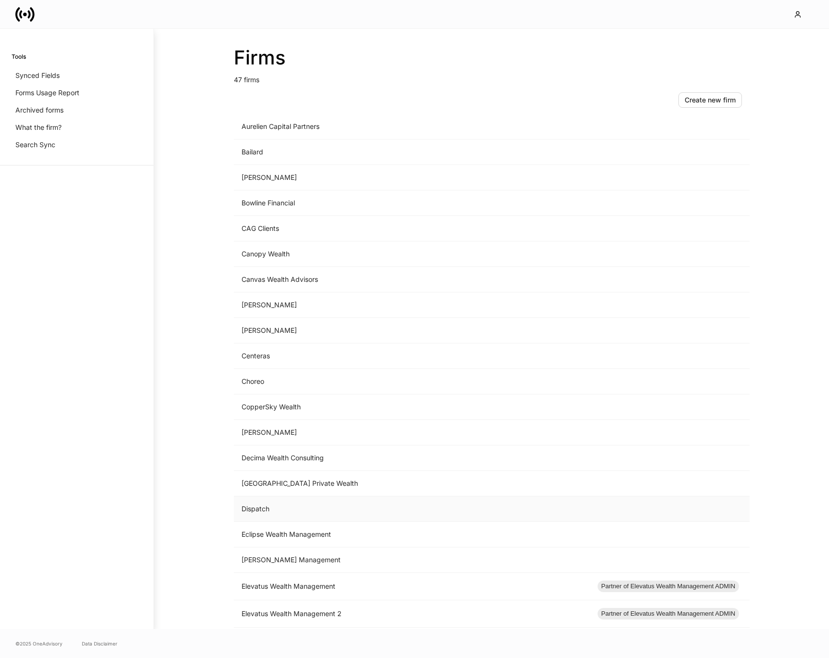
scroll to position [108, 0]
click at [286, 483] on td "[GEOGRAPHIC_DATA] Private Wealth" at bounding box center [412, 483] width 356 height 26
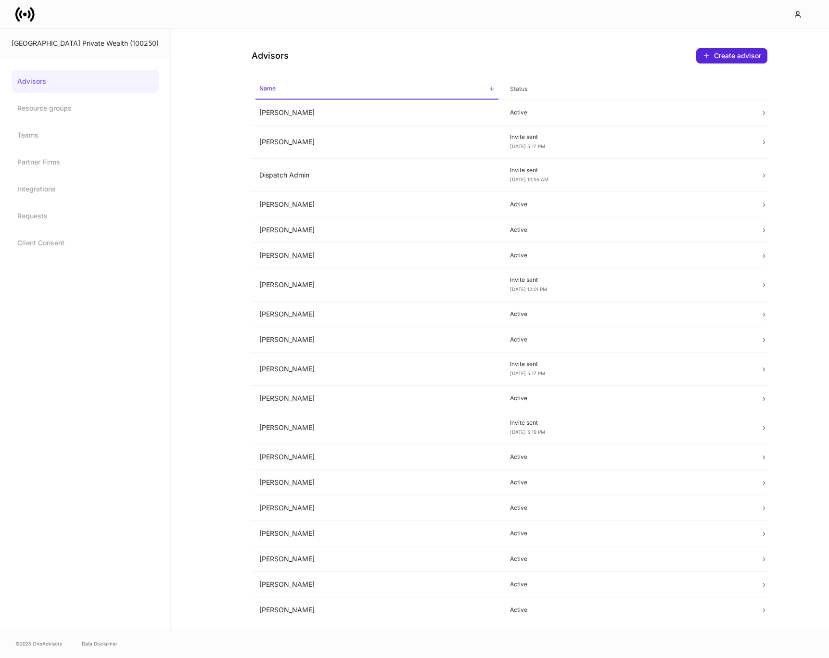
click at [28, 11] on icon at bounding box center [24, 14] width 19 height 19
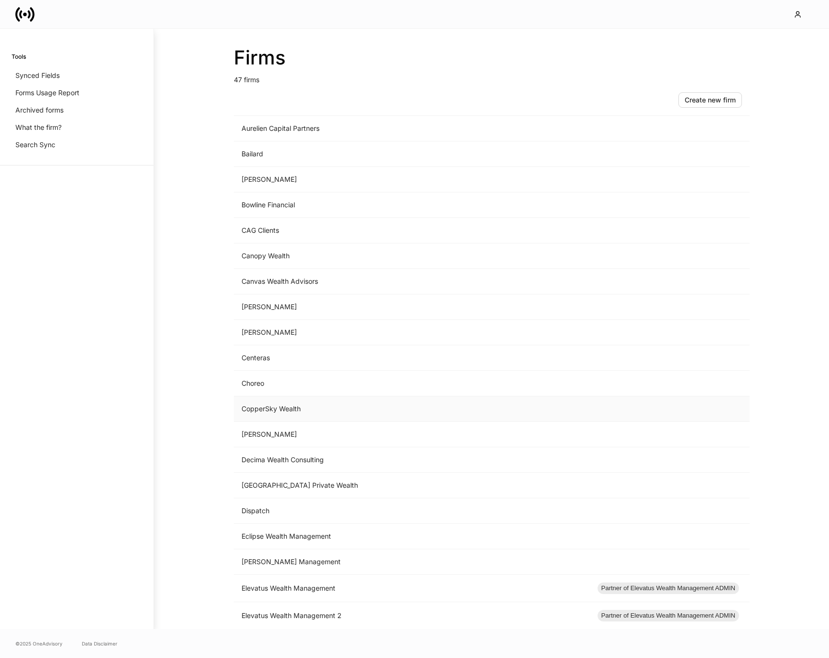
scroll to position [106, 0]
click at [259, 535] on td "Eclipse Wealth Management" at bounding box center [412, 536] width 356 height 26
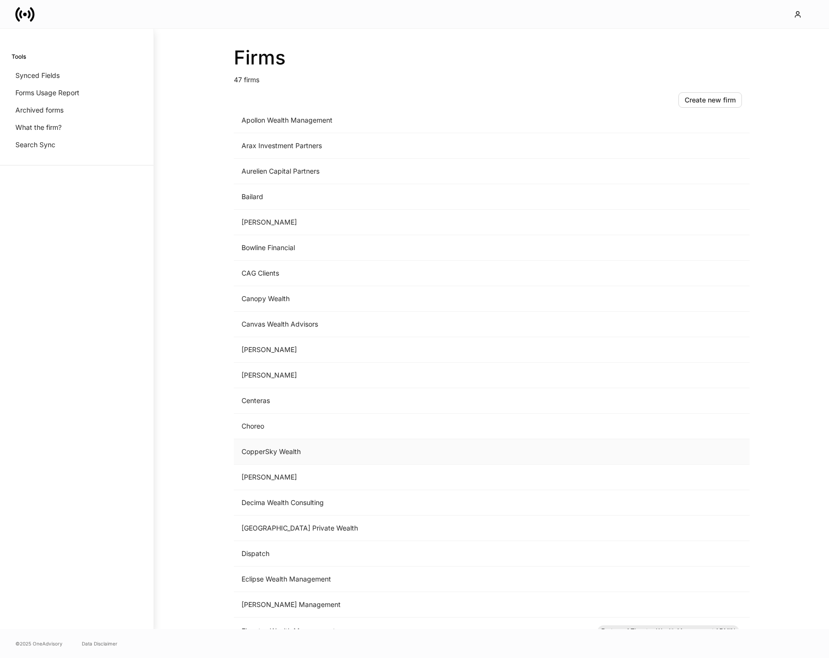
scroll to position [63, 0]
click at [279, 610] on td "[PERSON_NAME] Management" at bounding box center [412, 604] width 356 height 26
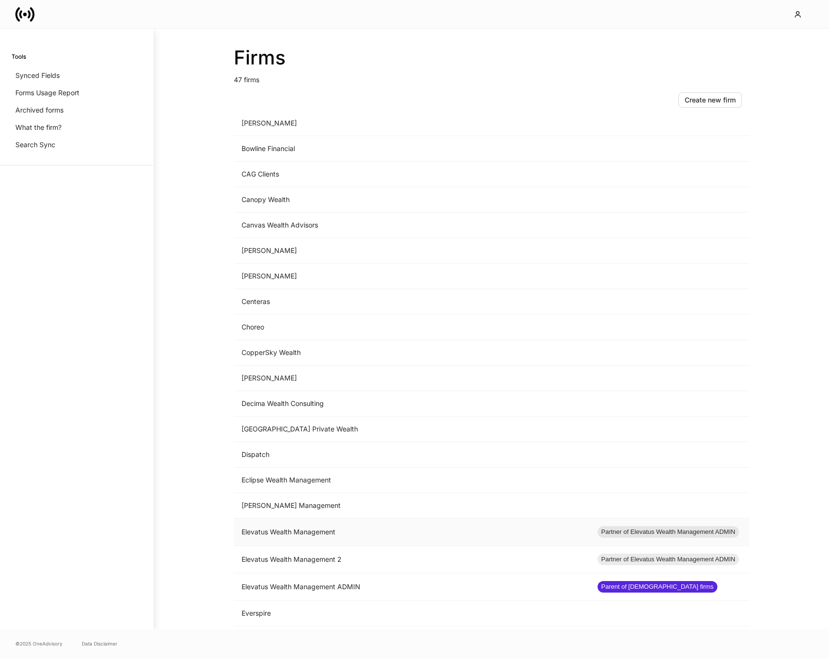
scroll to position [162, 0]
click at [281, 533] on td "Elevatus Wealth Management" at bounding box center [412, 531] width 356 height 27
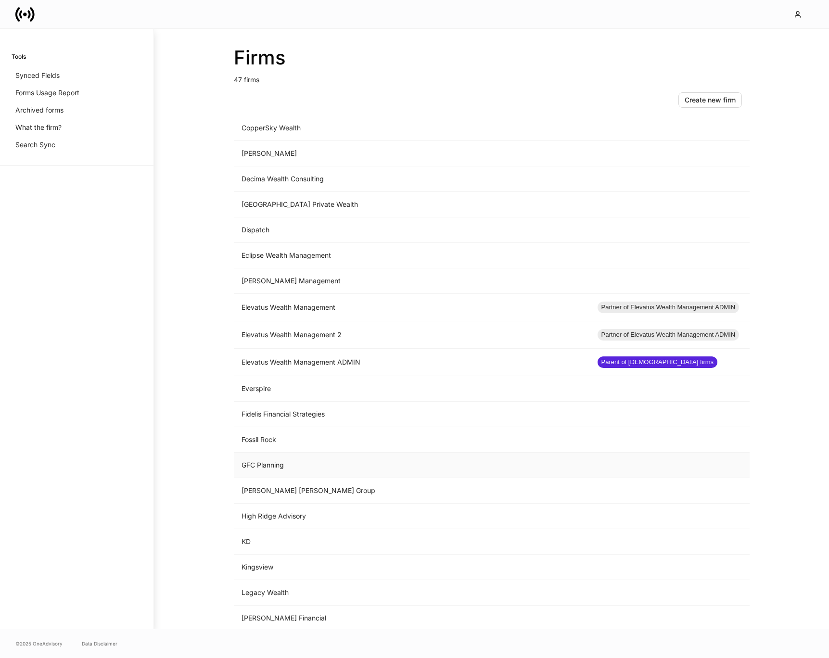
scroll to position [394, 0]
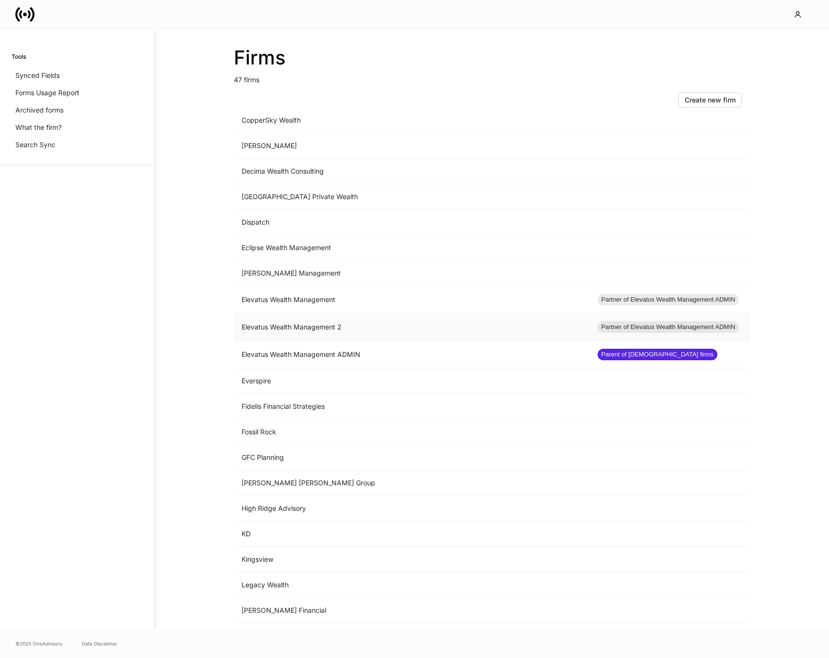
click at [301, 329] on td "Elevatus Wealth Management 2" at bounding box center [412, 327] width 356 height 27
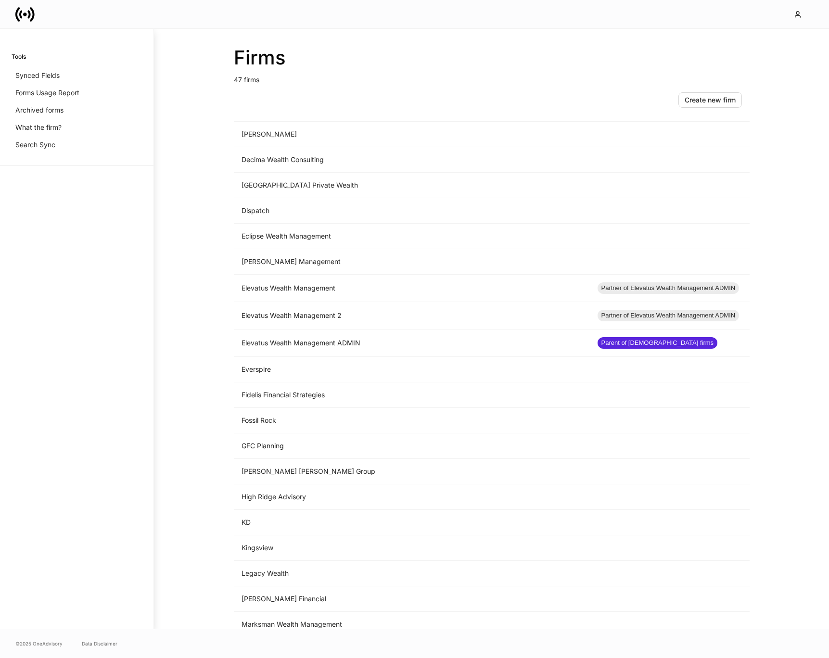
scroll to position [406, 0]
click at [253, 367] on td "Everspire" at bounding box center [412, 370] width 356 height 26
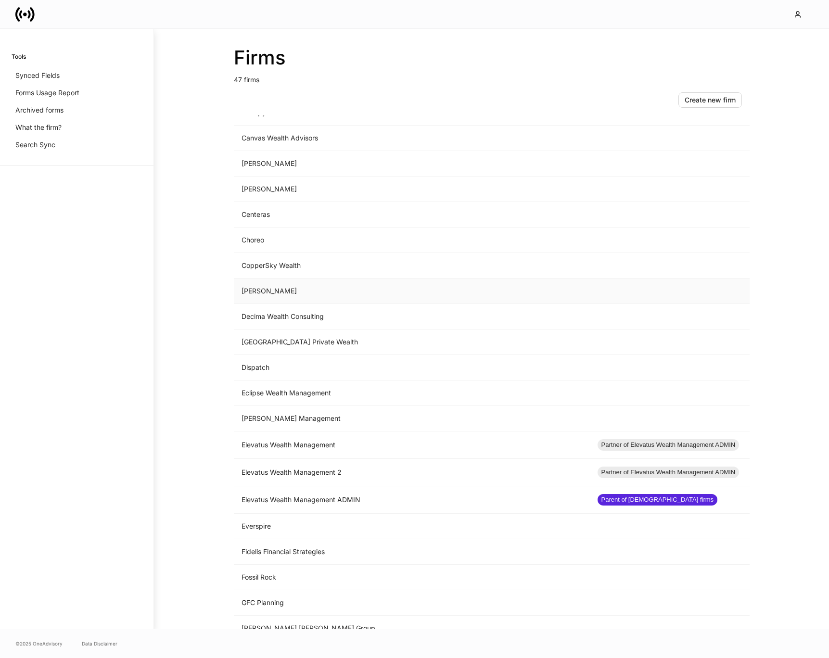
scroll to position [249, 0]
click at [288, 551] on td "Fidelis Financial Strategies" at bounding box center [412, 552] width 356 height 26
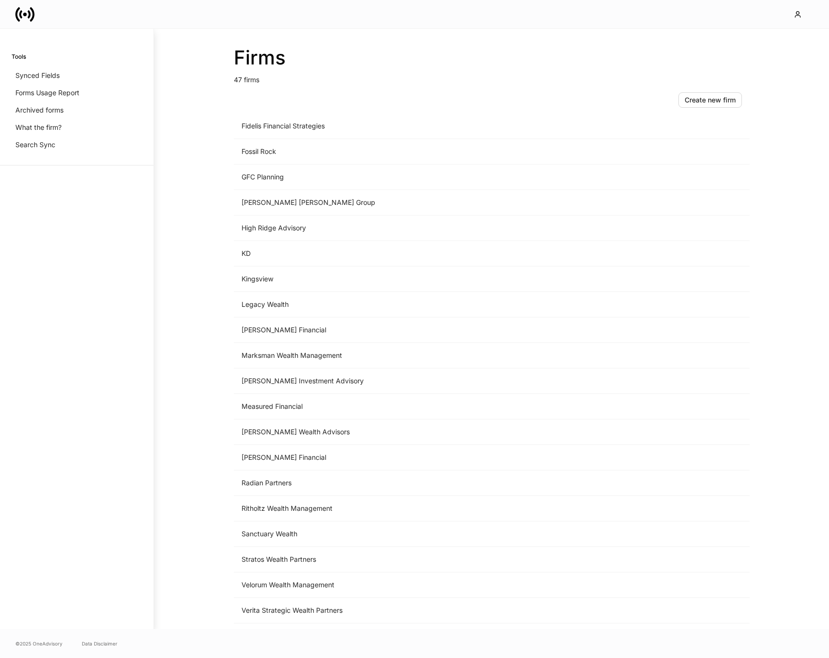
scroll to position [719, 0]
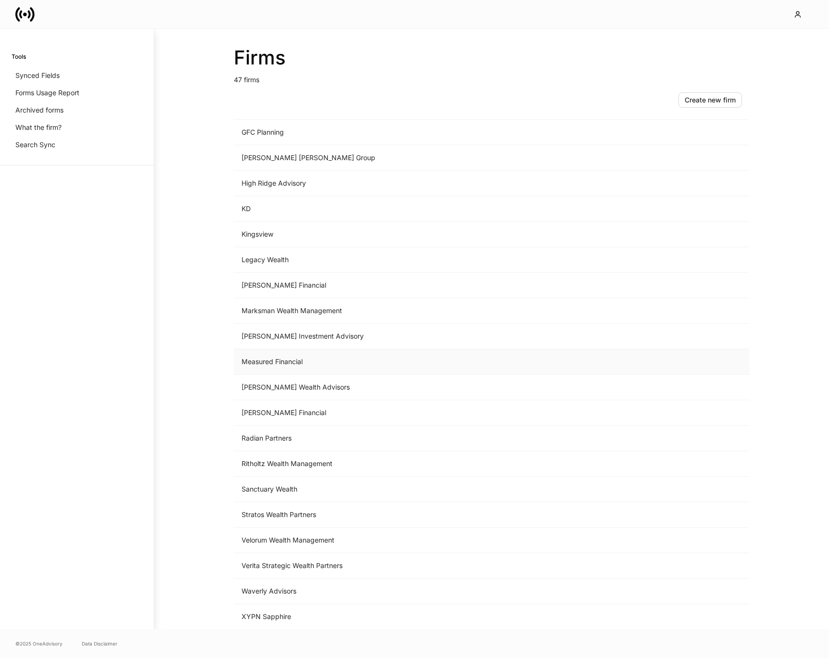
click at [270, 367] on td "Measured Financial" at bounding box center [412, 362] width 356 height 26
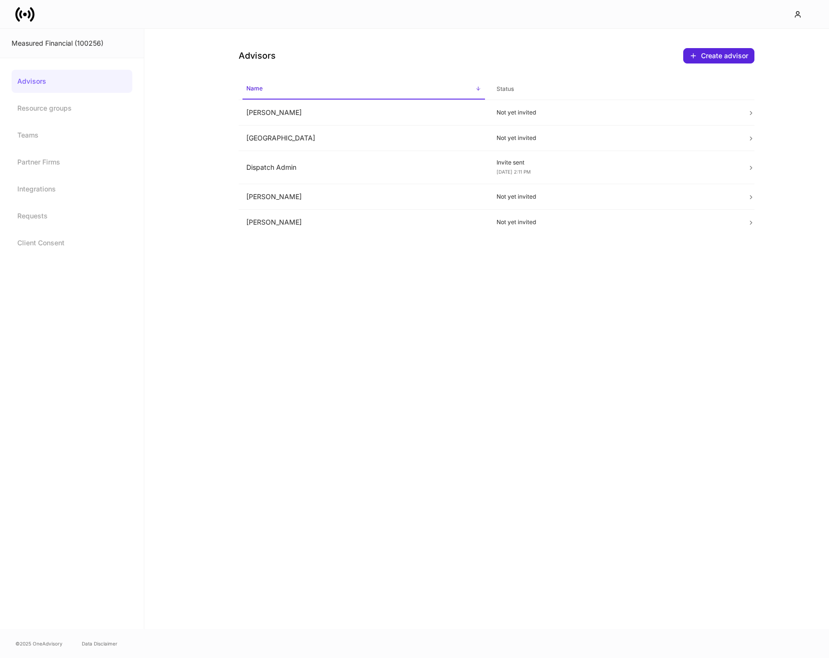
click at [34, 16] on icon at bounding box center [32, 14] width 5 height 14
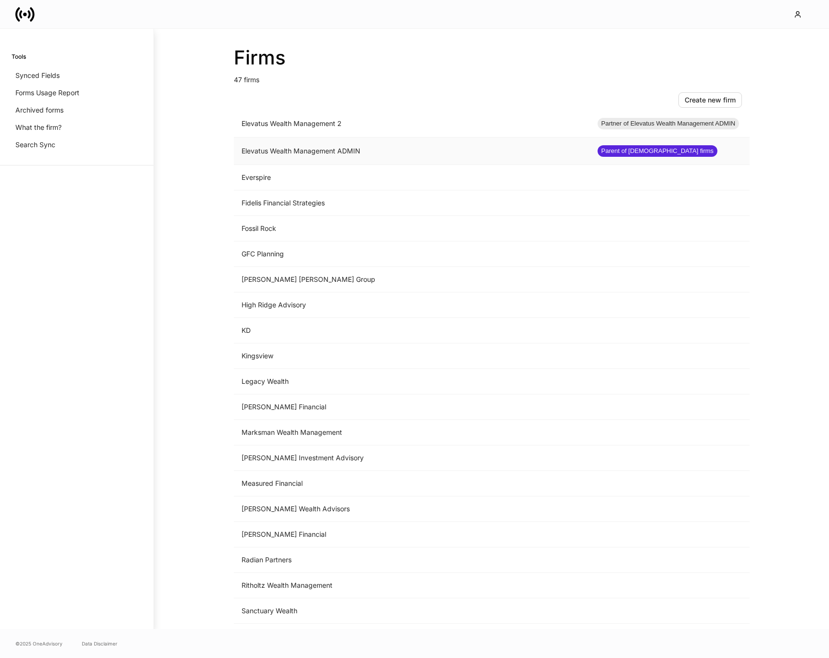
scroll to position [660, 0]
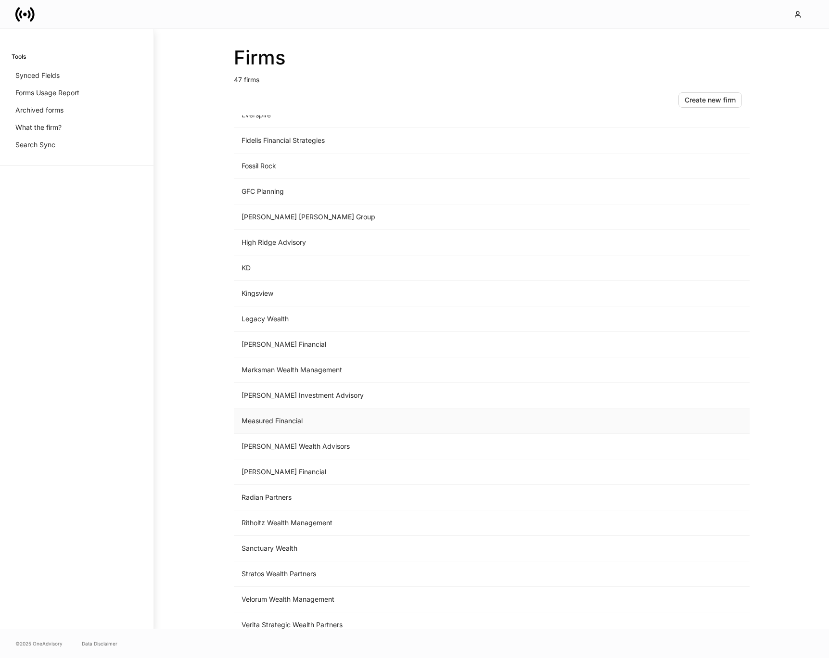
click at [271, 420] on td "Measured Financial" at bounding box center [412, 422] width 356 height 26
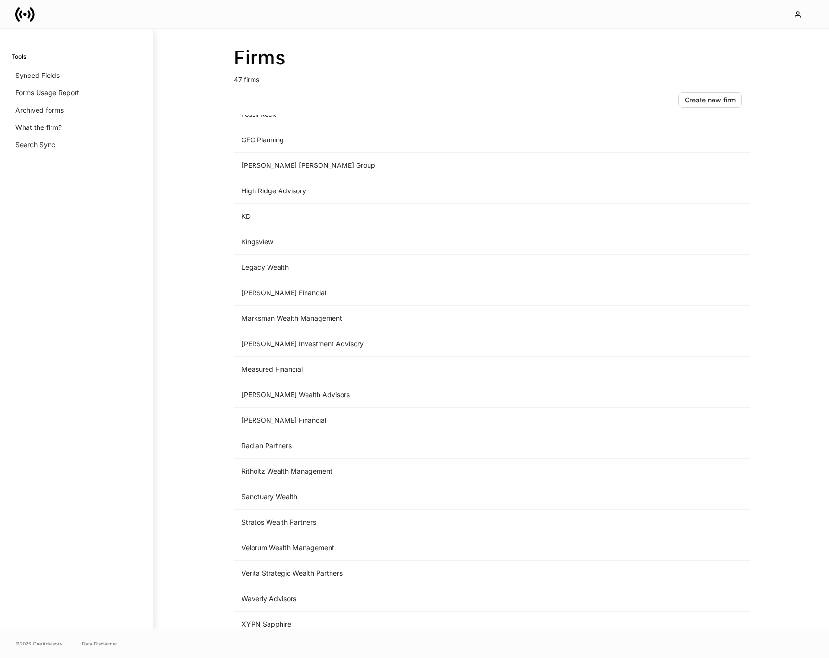
scroll to position [719, 0]
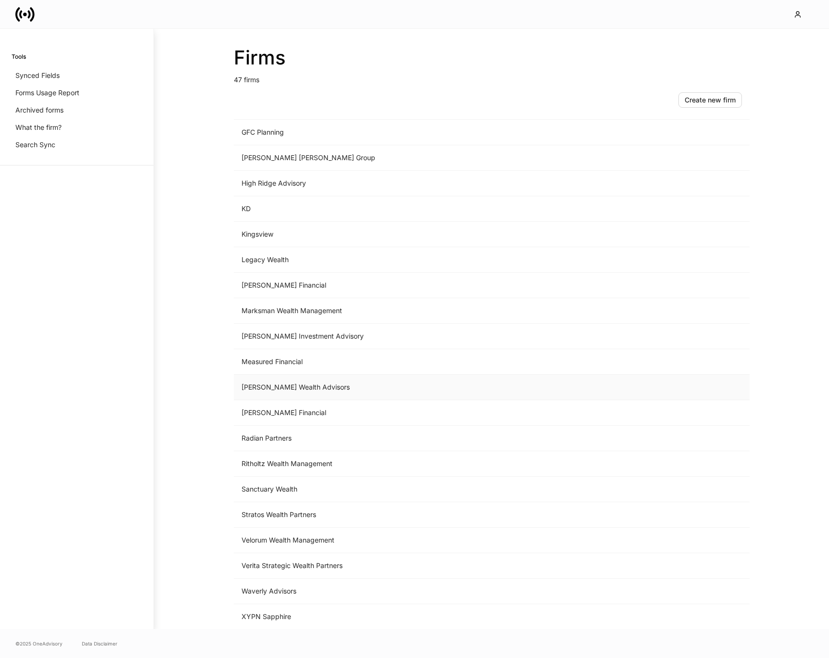
click at [304, 393] on td "[PERSON_NAME] Wealth Advisors" at bounding box center [412, 388] width 356 height 26
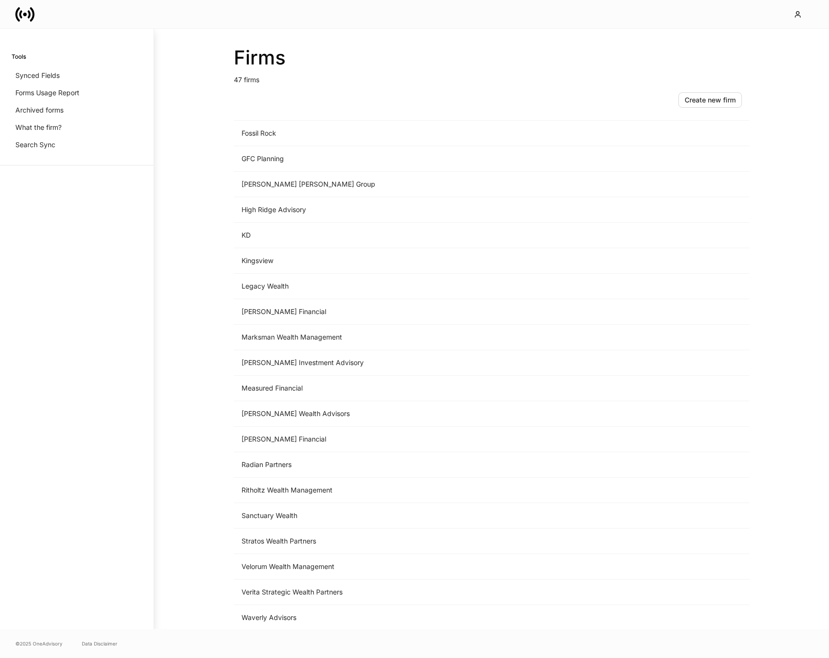
scroll to position [719, 0]
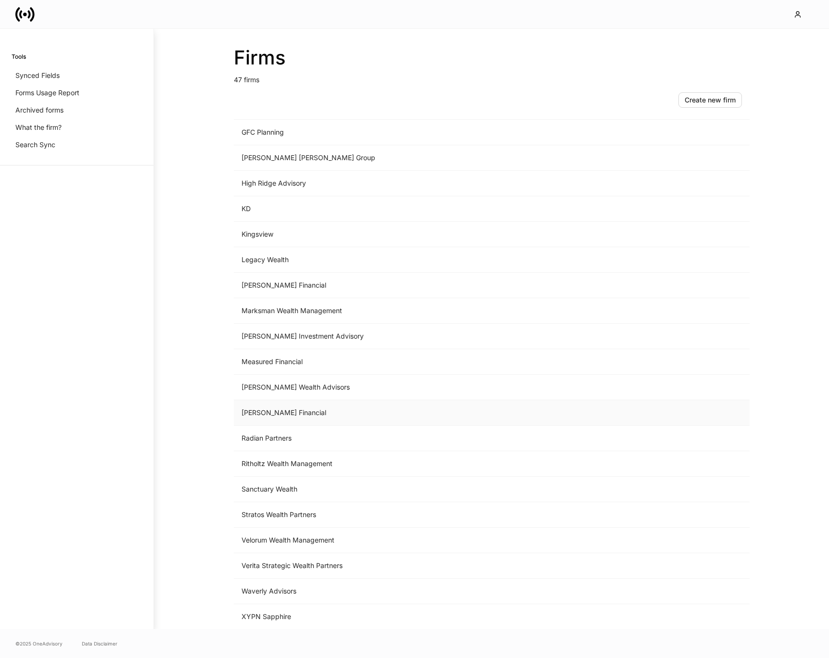
click at [271, 418] on td "[PERSON_NAME] Financial" at bounding box center [412, 413] width 356 height 26
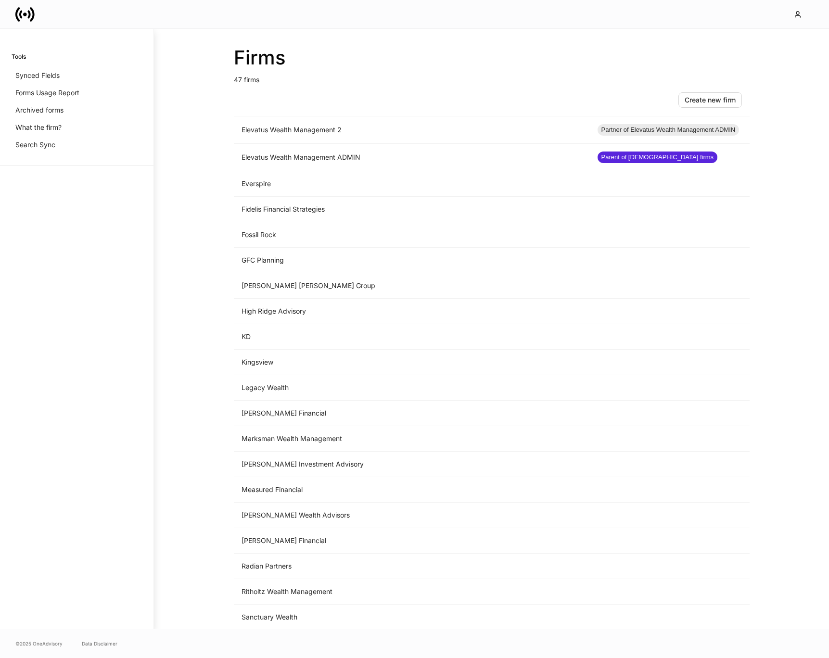
scroll to position [719, 0]
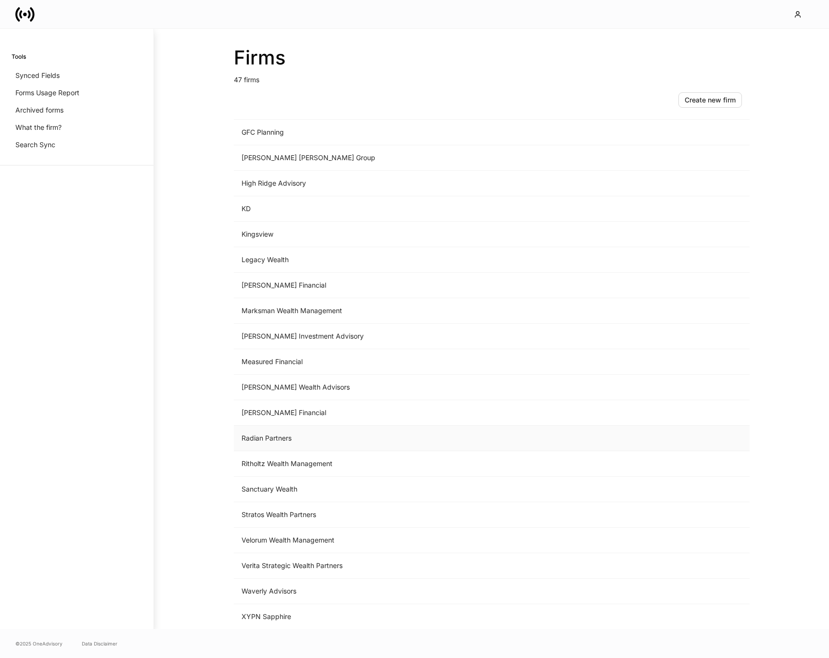
click at [270, 433] on td "Radian Partners" at bounding box center [412, 439] width 356 height 26
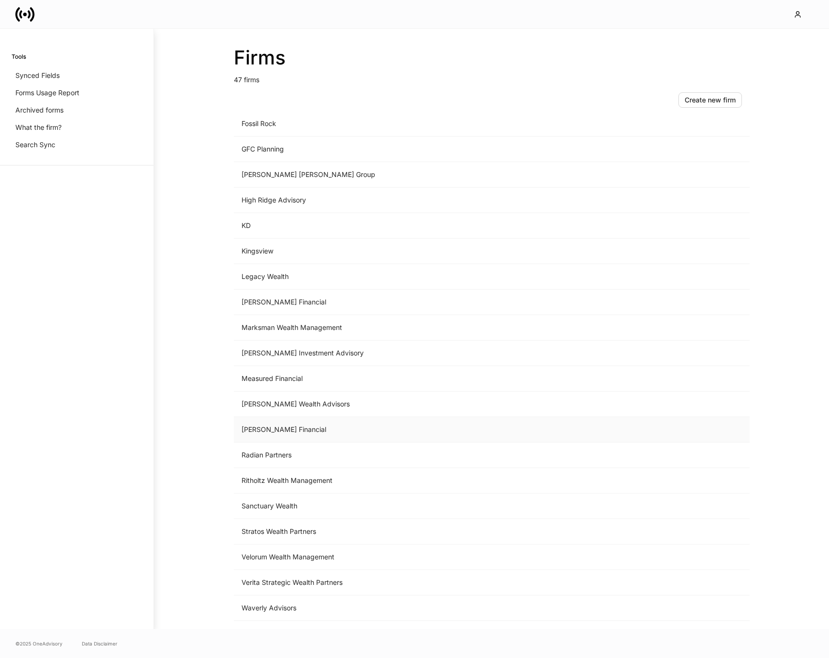
scroll to position [719, 0]
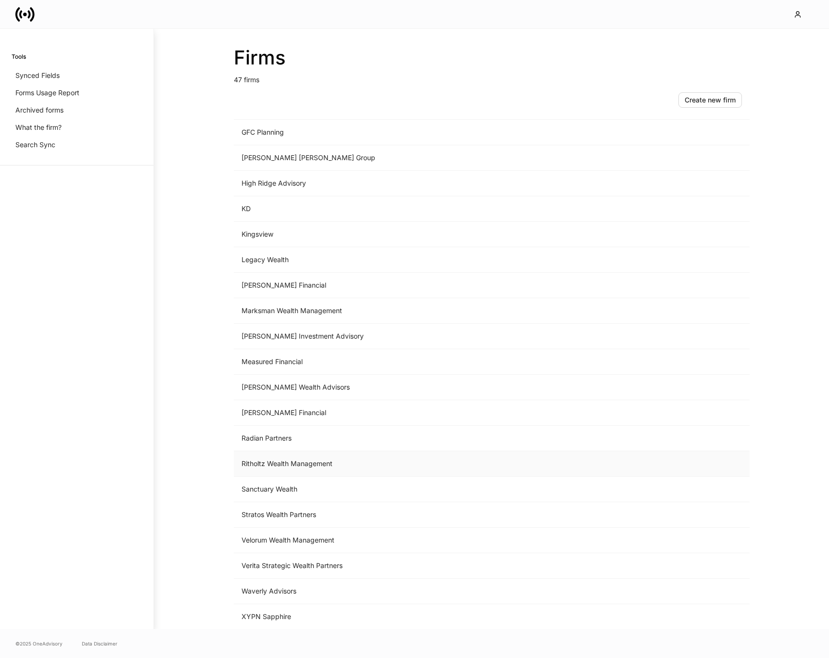
click at [268, 469] on td "Ritholtz Wealth Management" at bounding box center [412, 464] width 356 height 26
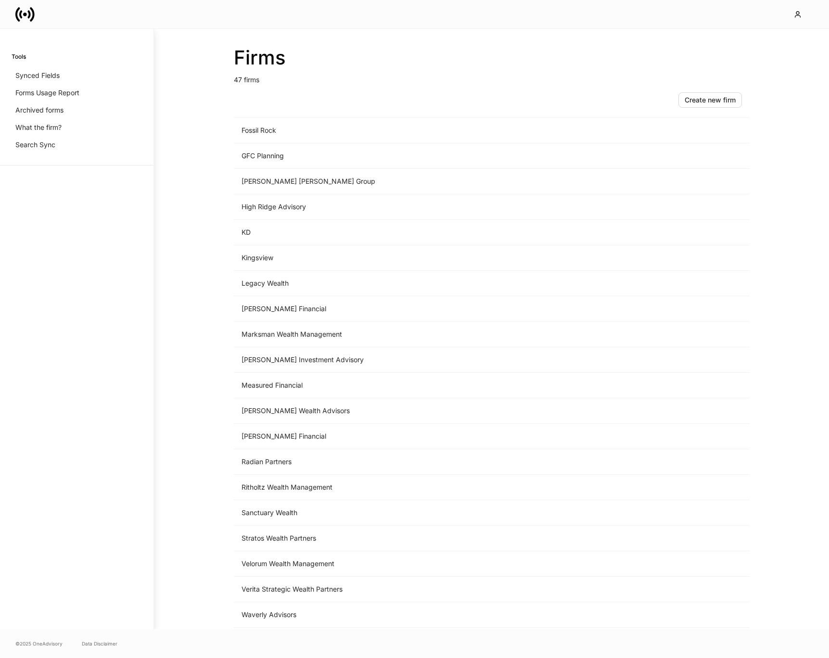
scroll to position [719, 0]
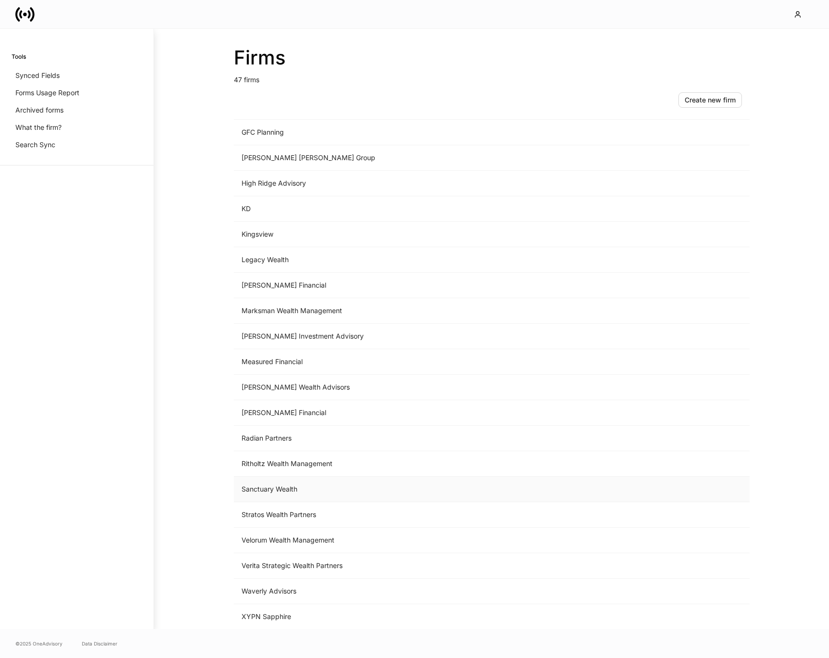
click at [266, 488] on td "Sanctuary Wealth" at bounding box center [412, 490] width 356 height 26
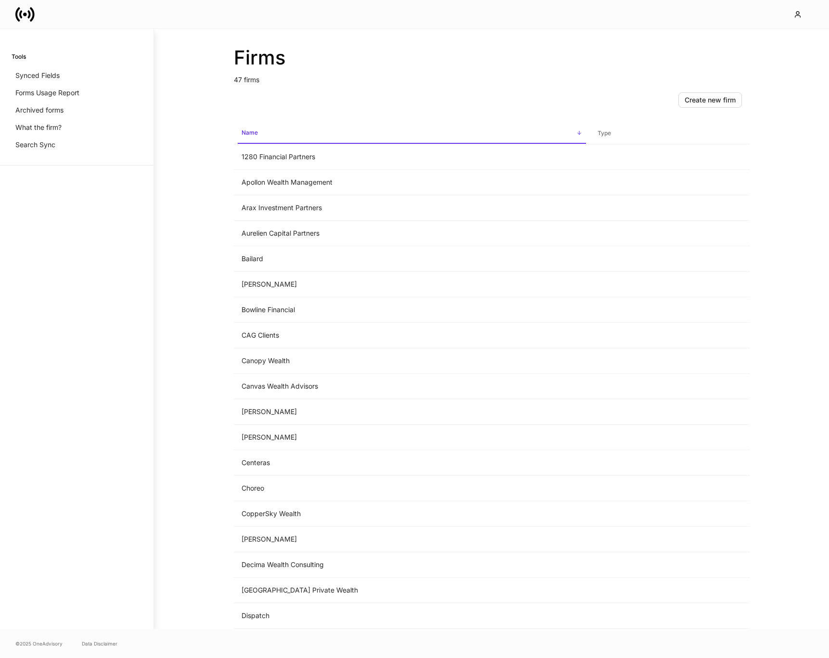
click at [220, 330] on div "Firms 47 firms Create new firm Name sorted ascending Type 1280 Financial Partne…" at bounding box center [492, 329] width 578 height 601
click at [162, 218] on div "Firms 47 firms Create new firm Name sorted ascending Type 1280 Financial Partne…" at bounding box center [491, 329] width 675 height 601
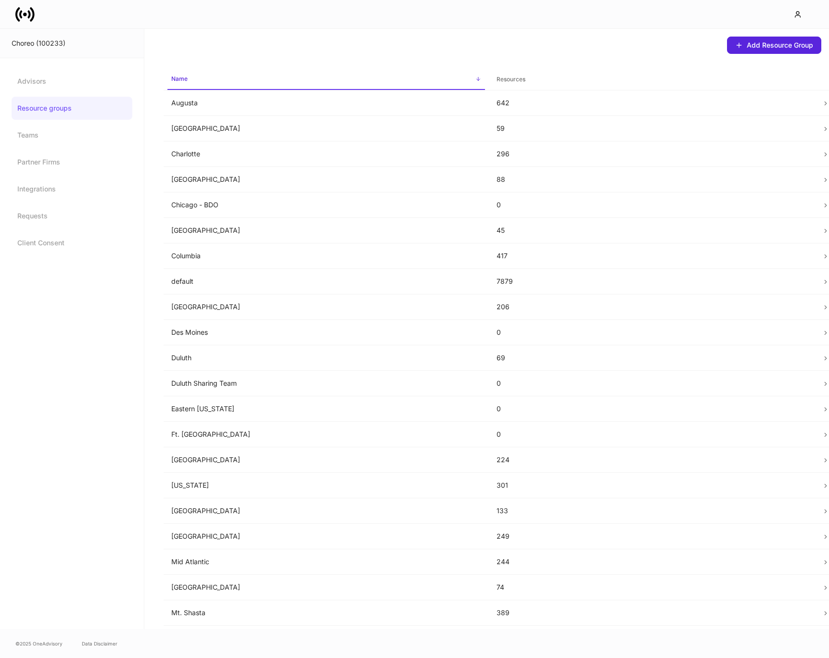
click at [27, 23] on icon at bounding box center [24, 14] width 19 height 19
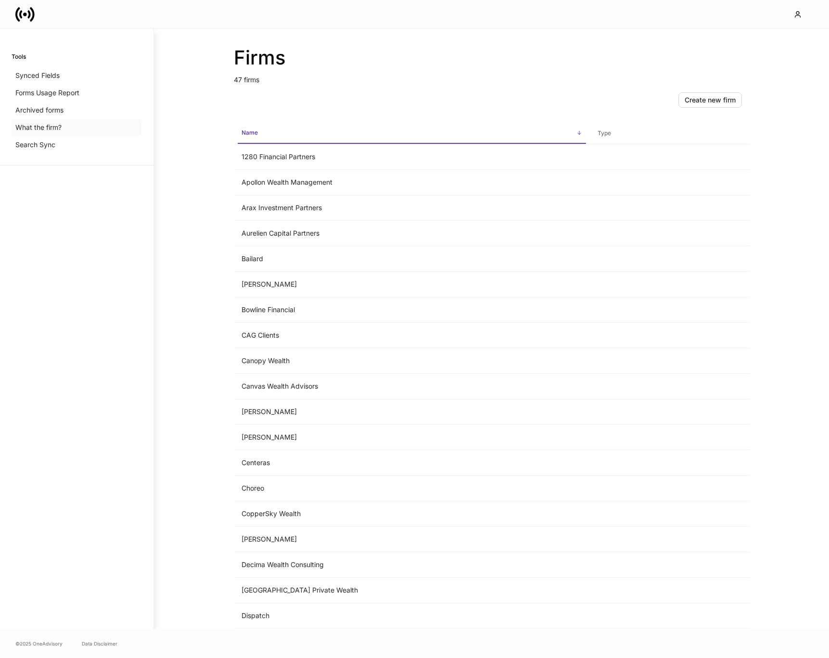
click at [25, 123] on p "What the firm?" at bounding box center [38, 128] width 46 height 10
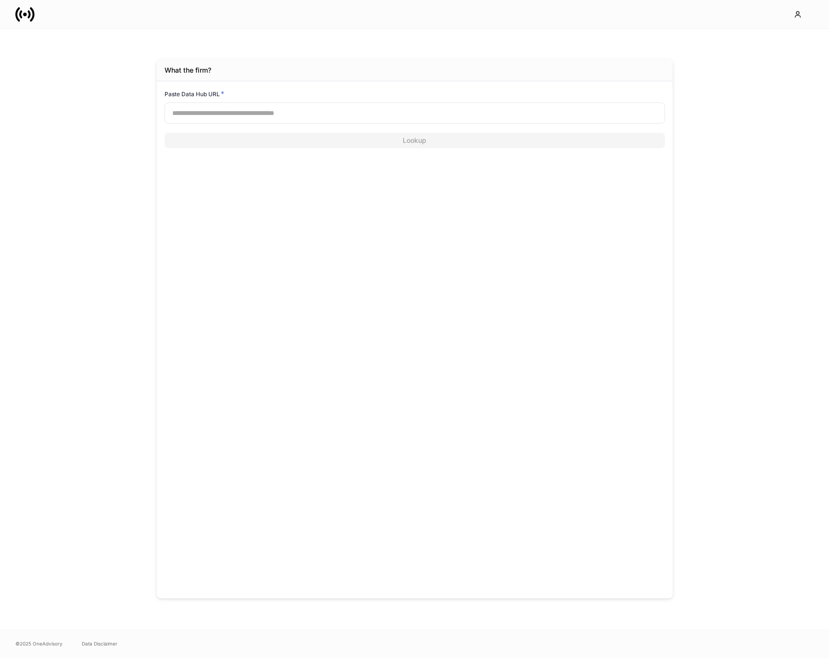
click at [25, 122] on div "What the firm? Paste Data Hub URL * ​ Lookup" at bounding box center [414, 329] width 829 height 601
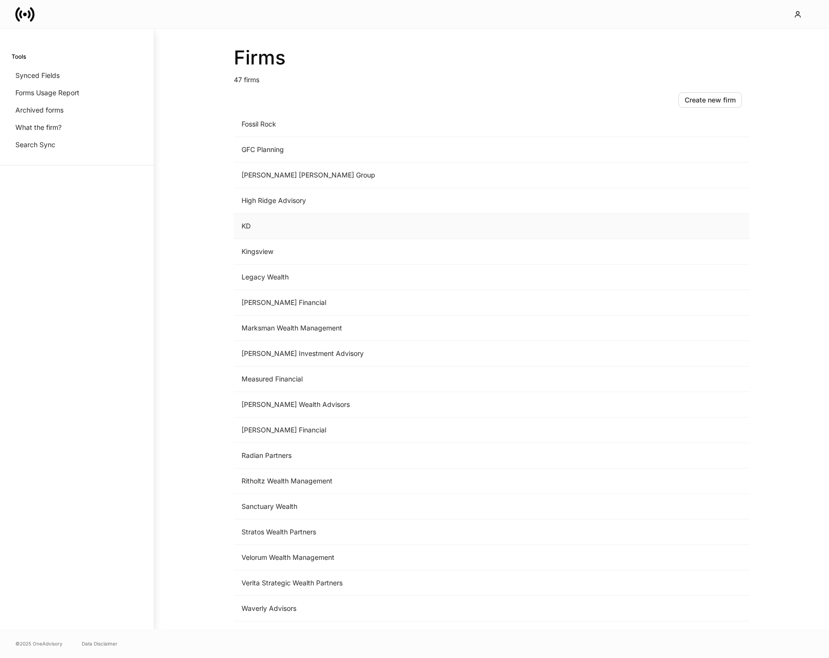
scroll to position [719, 0]
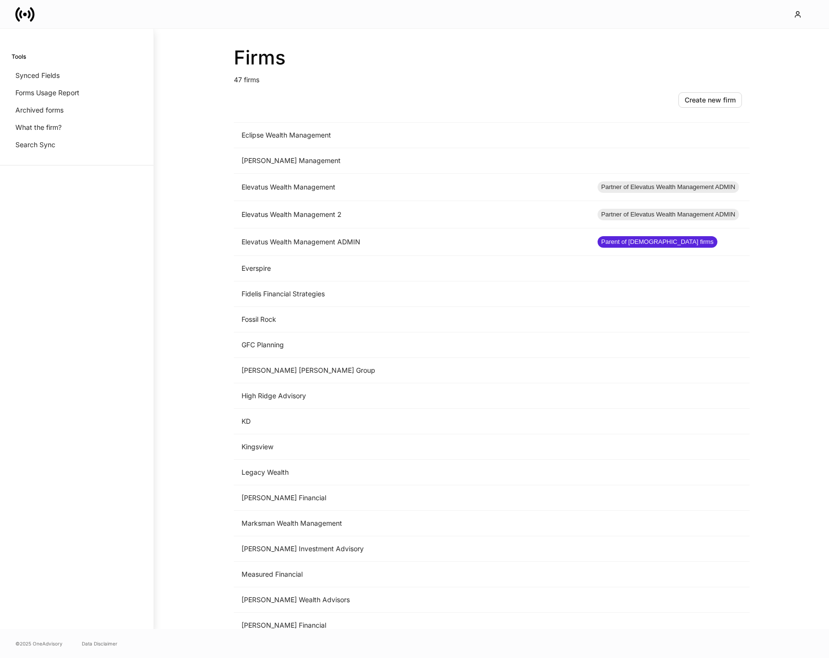
scroll to position [719, 0]
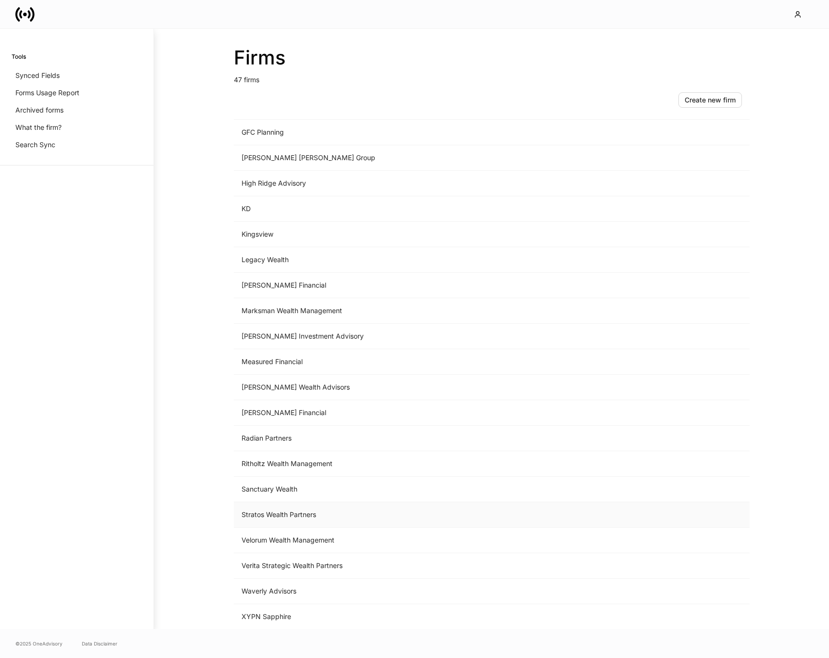
click at [309, 515] on td "Stratos Wealth Partners" at bounding box center [412, 515] width 356 height 26
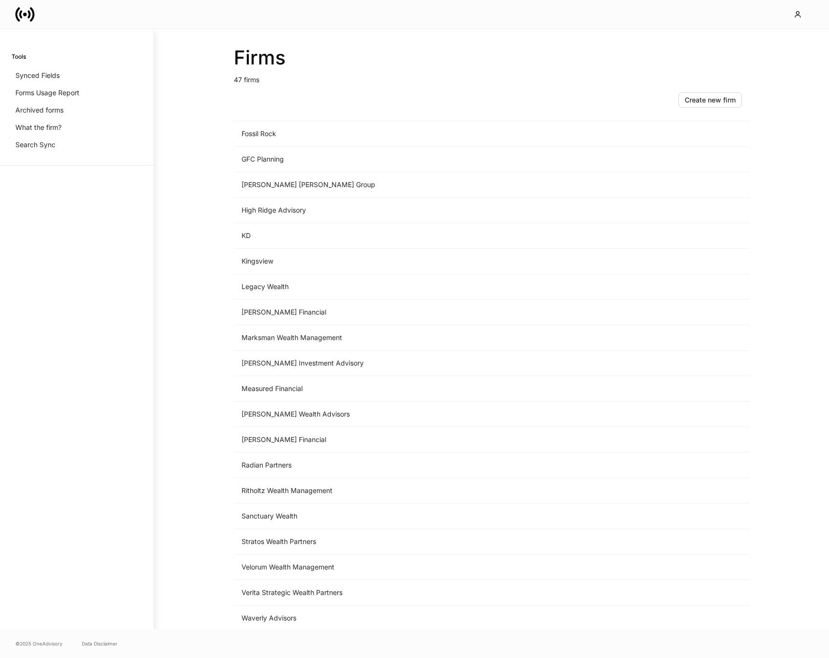
scroll to position [719, 0]
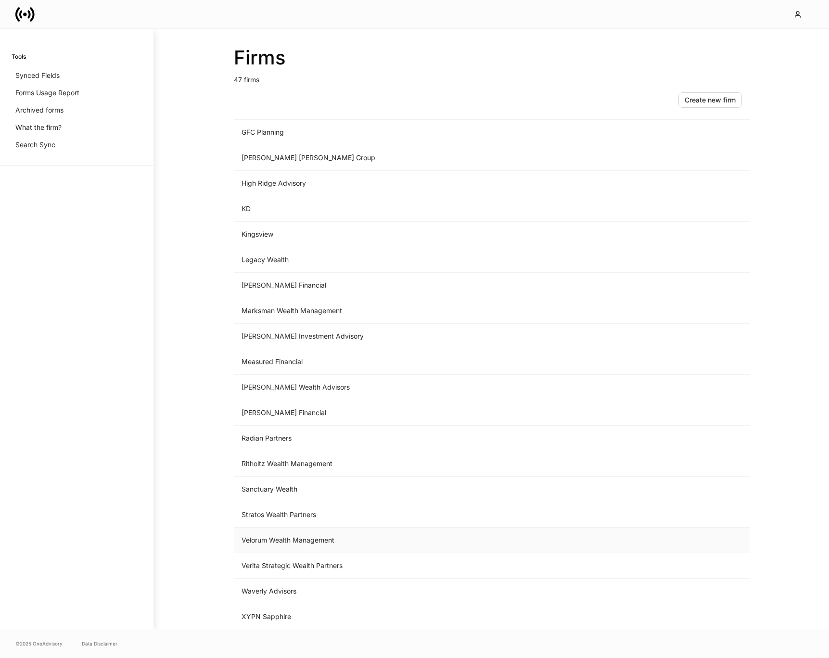
click at [270, 539] on td "Velorum Wealth Management" at bounding box center [412, 541] width 356 height 26
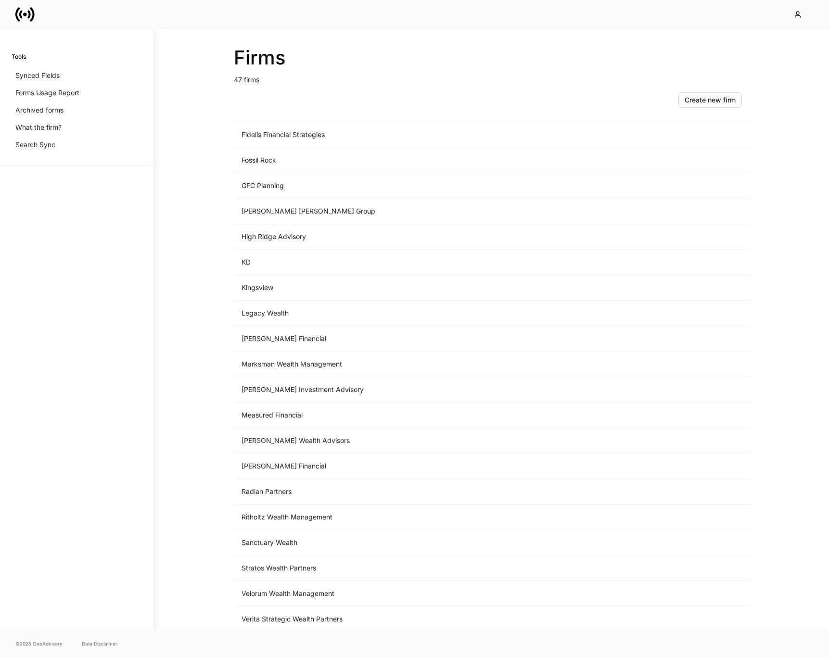
scroll to position [719, 0]
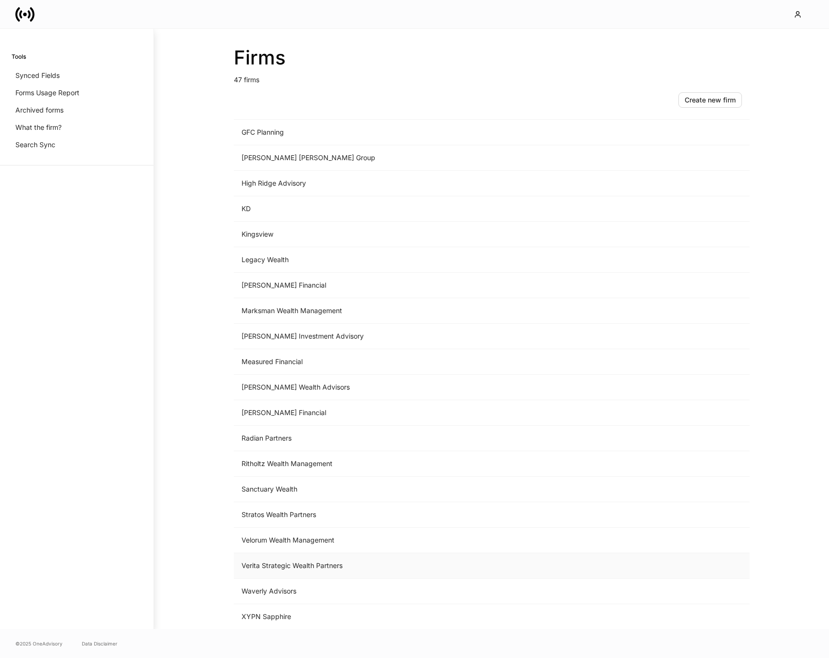
click at [283, 560] on td "Verita Strategic Wealth Partners" at bounding box center [412, 566] width 356 height 26
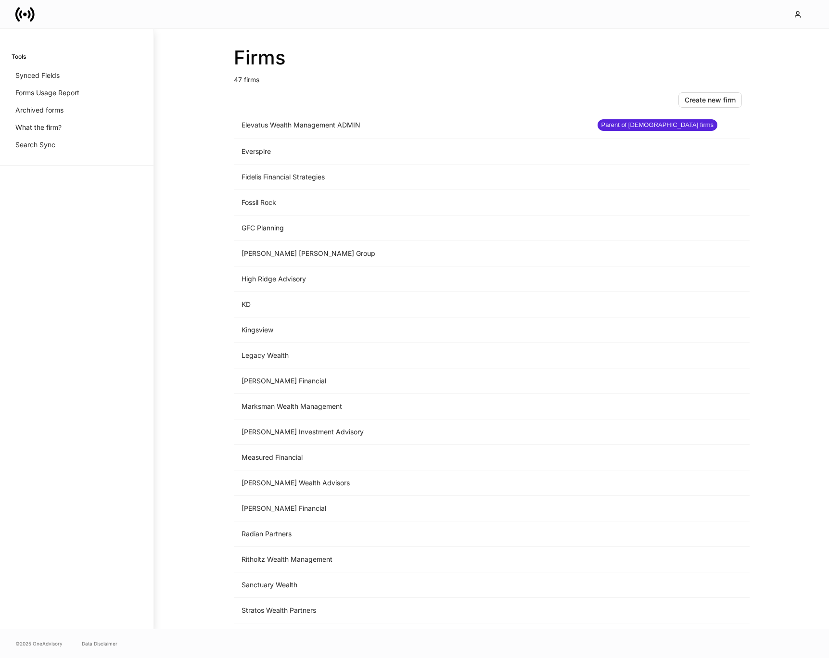
scroll to position [719, 0]
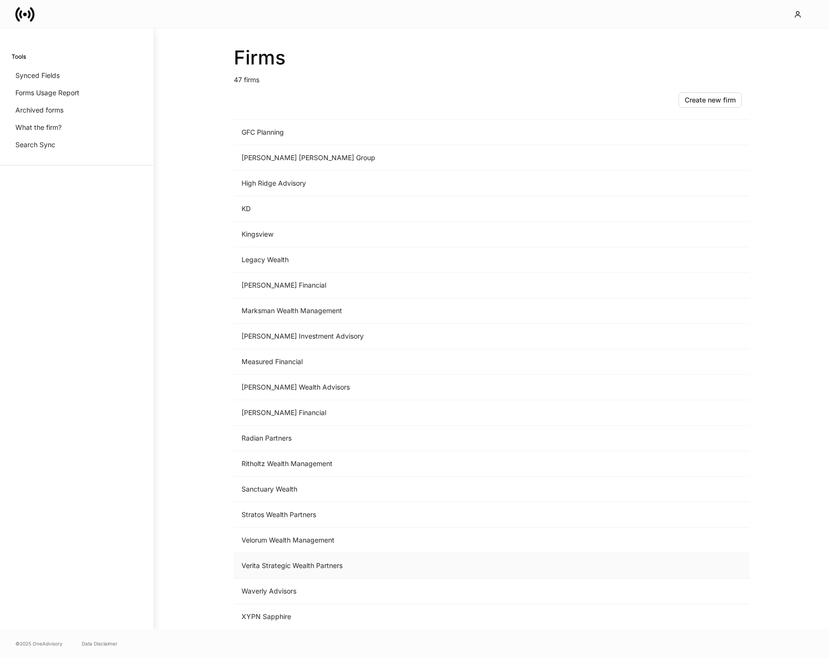
click at [262, 566] on td "Verita Strategic Wealth Partners" at bounding box center [412, 566] width 356 height 26
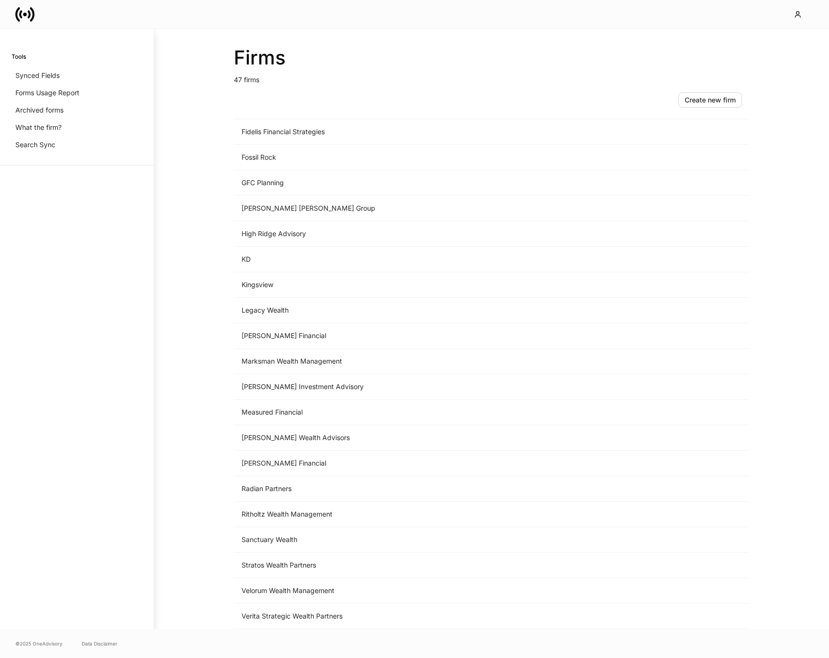
scroll to position [719, 0]
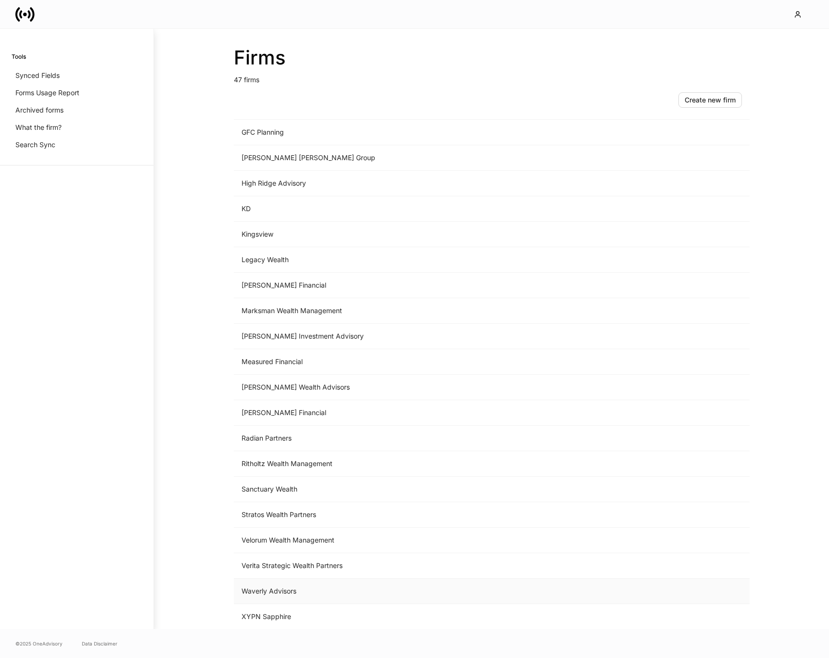
click at [292, 594] on td "Waverly Advisors" at bounding box center [412, 592] width 356 height 26
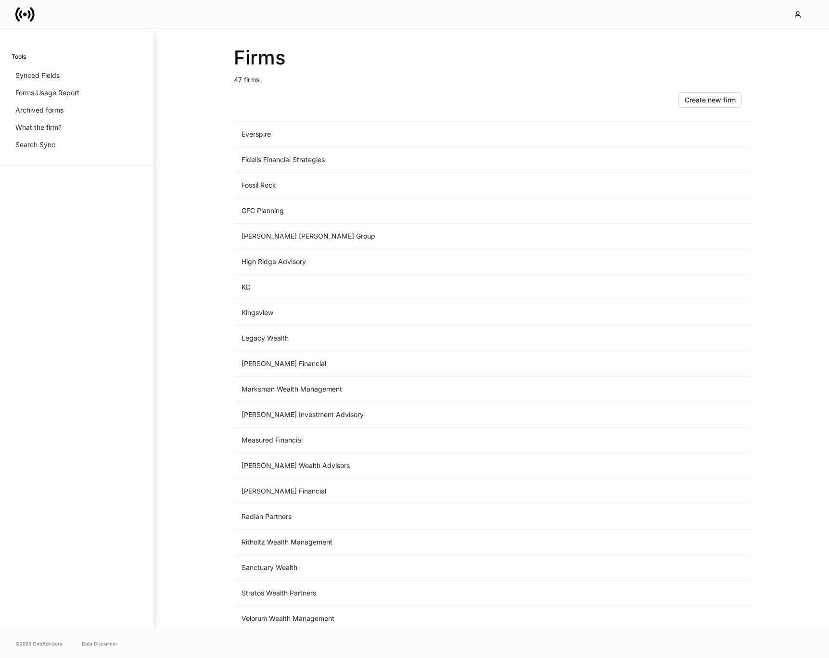
scroll to position [719, 0]
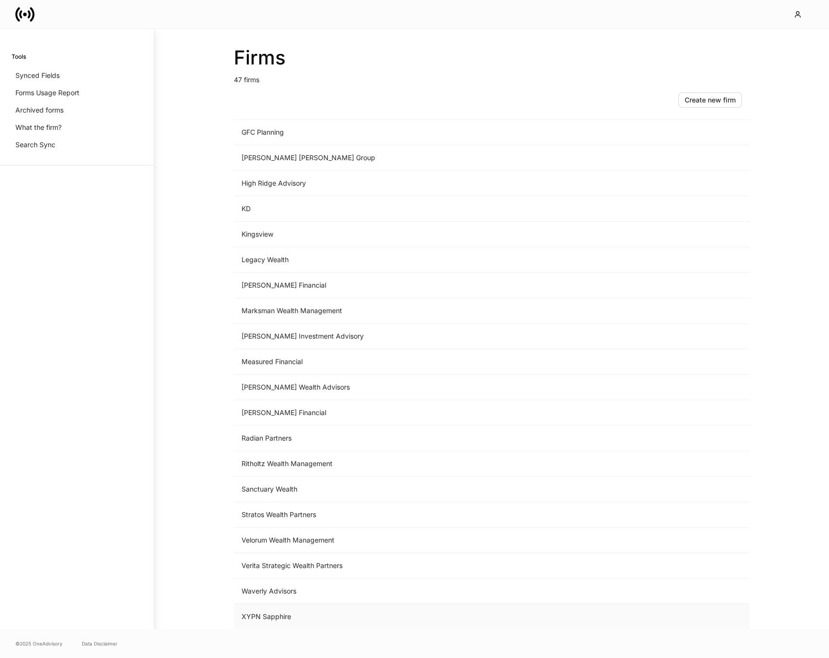
click at [288, 612] on td "XYPN Sapphire" at bounding box center [412, 617] width 356 height 26
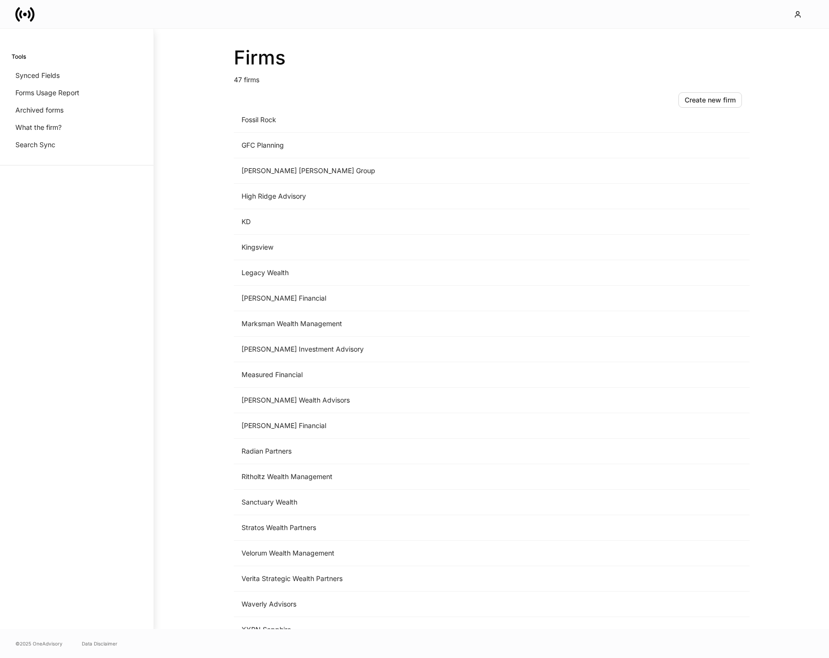
scroll to position [719, 0]
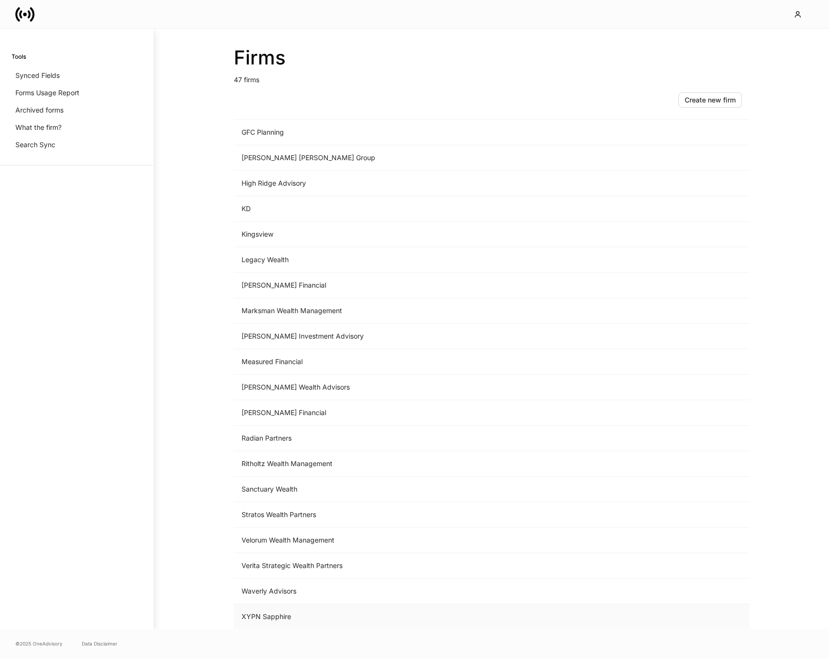
click at [267, 618] on td "XYPN Sapphire" at bounding box center [412, 617] width 356 height 26
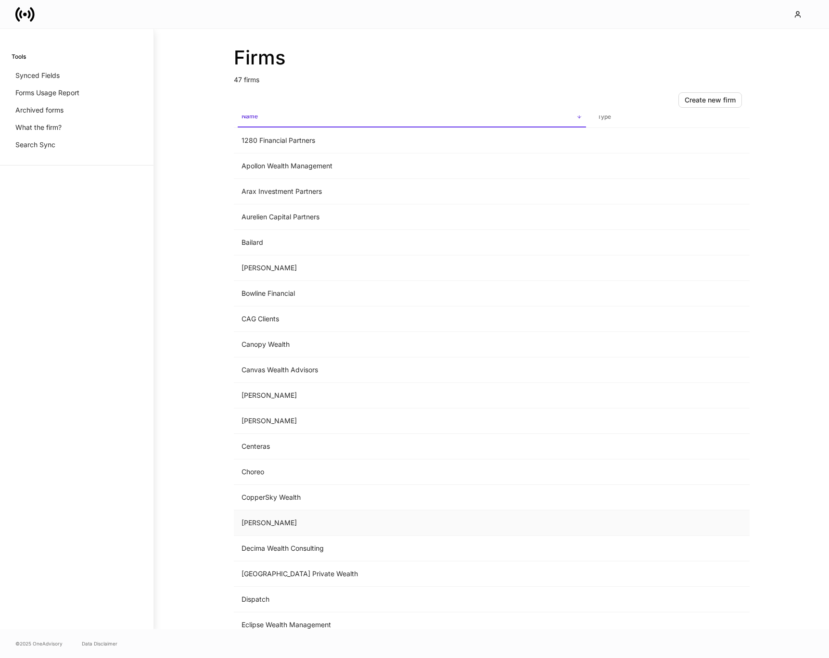
scroll to position [17, 0]
click at [258, 588] on td "Dispatch" at bounding box center [412, 599] width 356 height 26
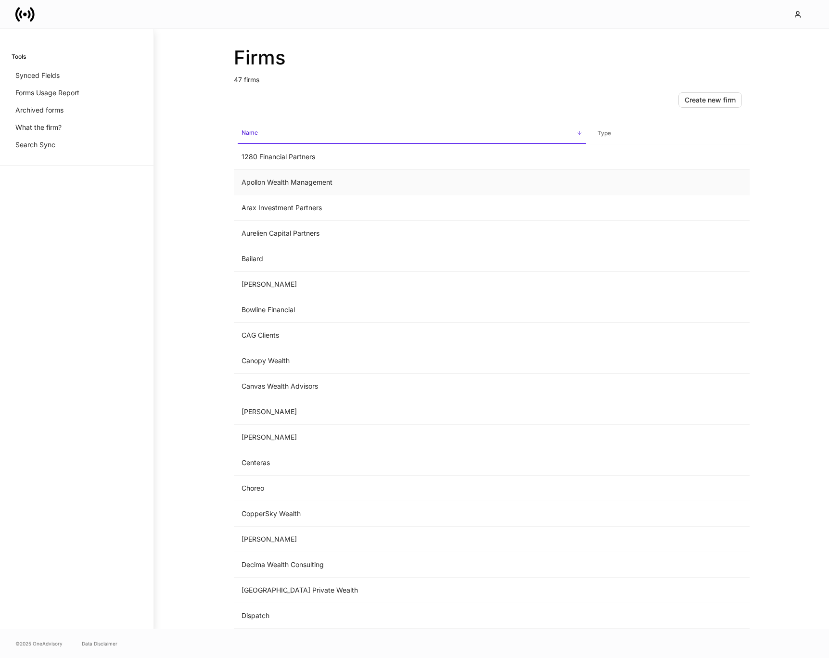
click at [266, 185] on td "Apollon Wealth Management" at bounding box center [412, 183] width 356 height 26
click at [330, 189] on td "Apollon Wealth Management" at bounding box center [412, 183] width 356 height 26
click at [281, 150] on td "1280 Financial Partners" at bounding box center [412, 157] width 356 height 26
click at [301, 205] on td "Arax Investment Partners" at bounding box center [412, 208] width 356 height 26
click at [274, 262] on td "Bailard" at bounding box center [412, 259] width 356 height 26
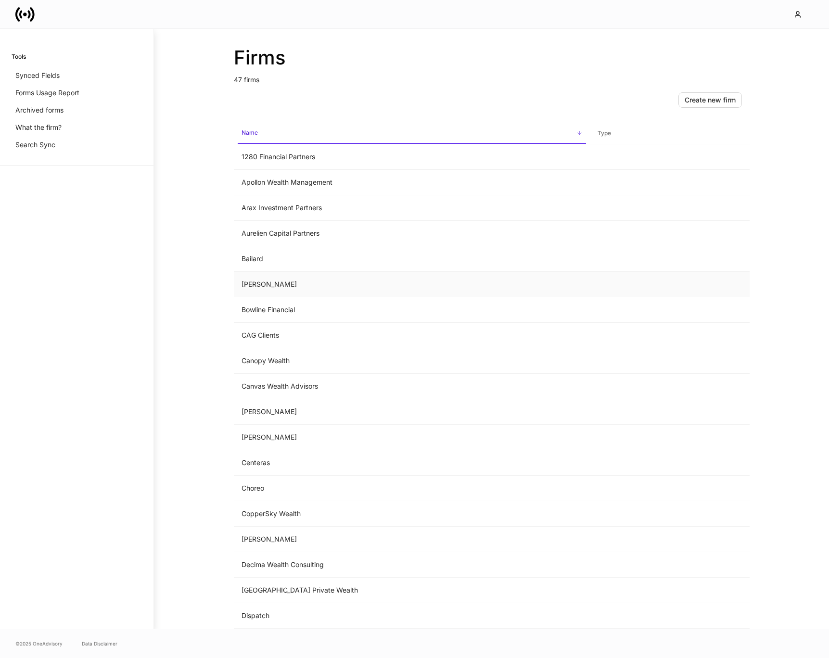
click at [253, 282] on td "[PERSON_NAME]" at bounding box center [412, 285] width 356 height 26
click at [279, 310] on td "Bowline Financial" at bounding box center [412, 310] width 356 height 26
click at [281, 325] on td "CAG Clients" at bounding box center [412, 336] width 356 height 26
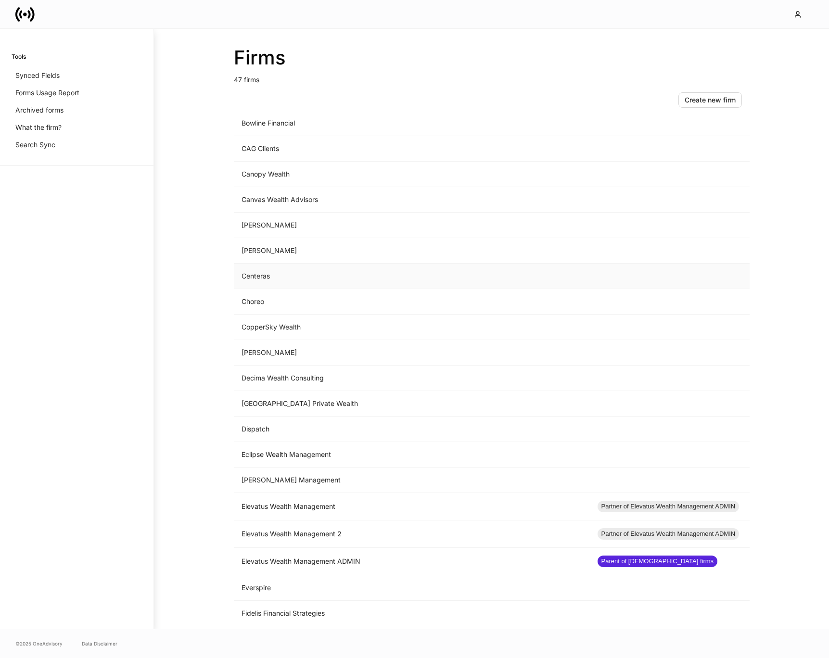
scroll to position [187, 0]
click at [284, 176] on td "Canopy Wealth" at bounding box center [412, 174] width 356 height 26
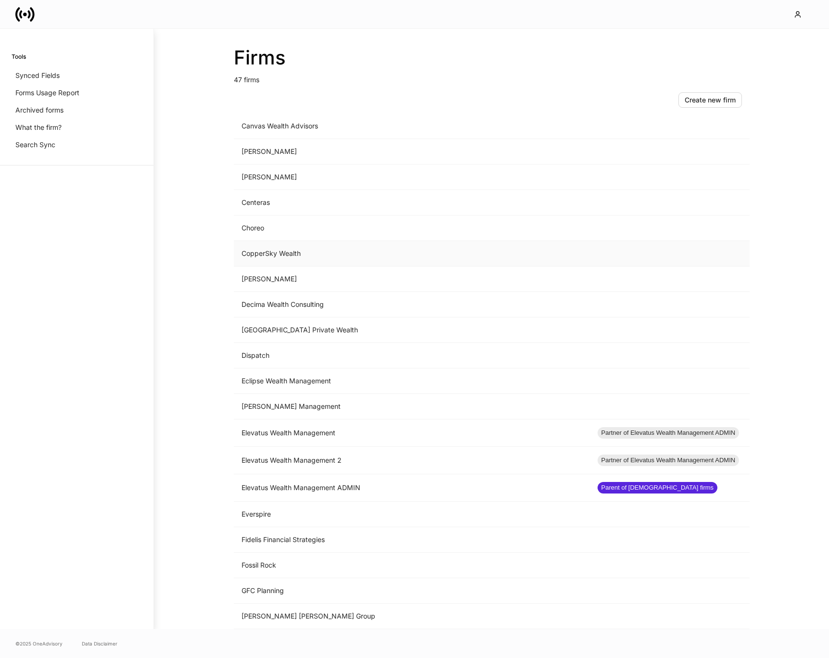
scroll to position [261, 0]
click at [307, 479] on td "Elevatus Wealth Management ADMIN" at bounding box center [412, 487] width 356 height 27
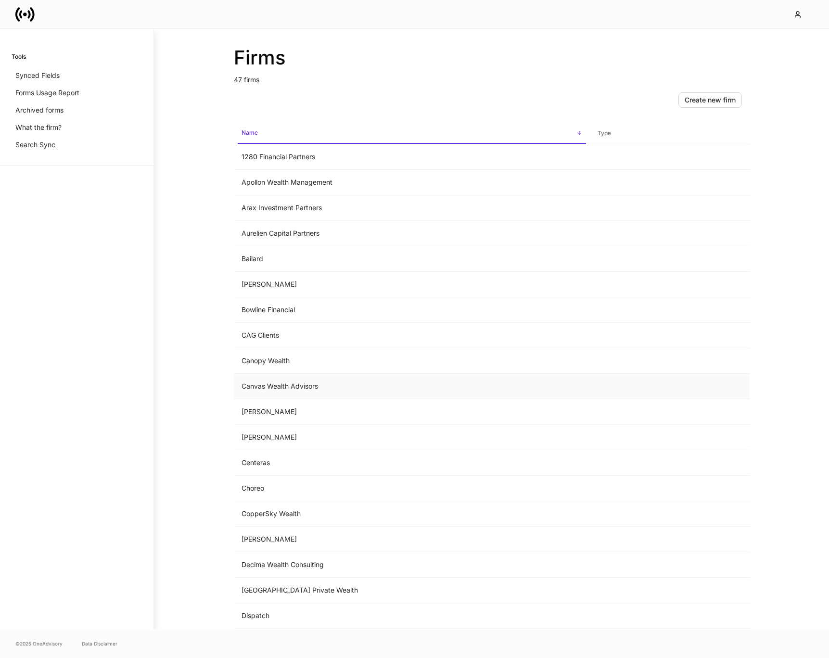
click at [261, 388] on td "Canvas Wealth Advisors" at bounding box center [412, 387] width 356 height 26
click at [280, 411] on td "[PERSON_NAME]" at bounding box center [412, 412] width 356 height 26
click at [267, 434] on td "[PERSON_NAME]" at bounding box center [412, 438] width 356 height 26
click at [286, 454] on td "Centeras" at bounding box center [412, 463] width 356 height 26
click at [302, 508] on td "CopperSky Wealth" at bounding box center [412, 514] width 356 height 26
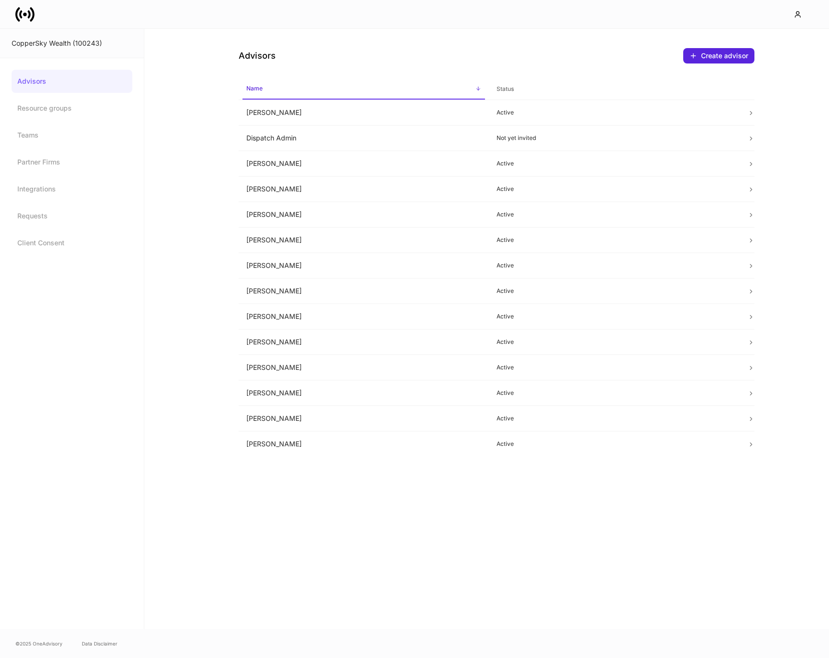
click at [32, 16] on icon at bounding box center [24, 14] width 19 height 19
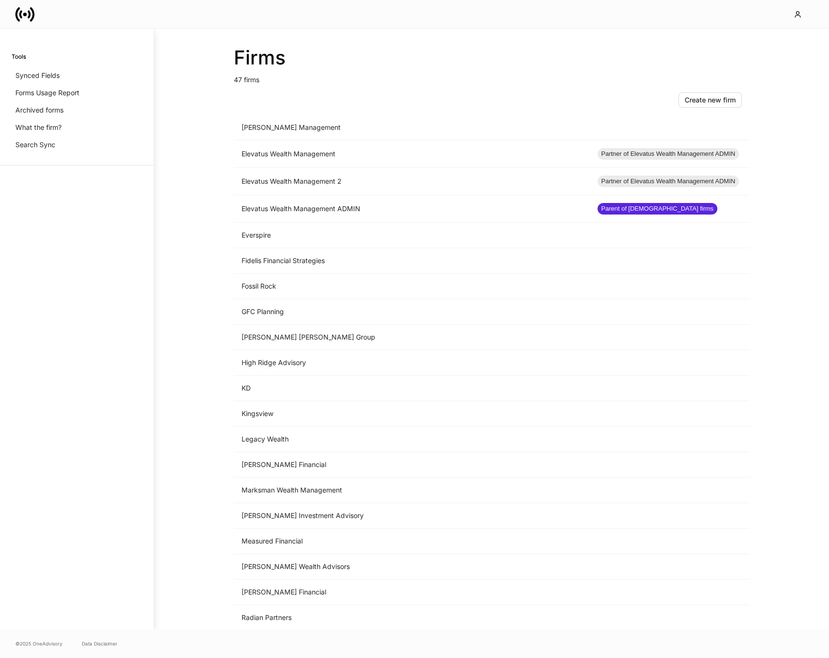
scroll to position [553, 0]
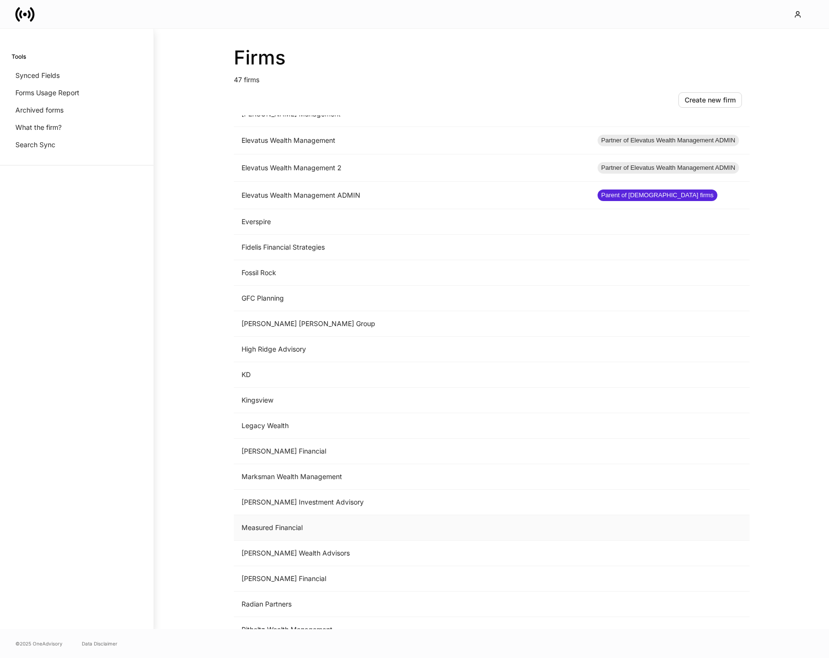
click at [280, 532] on td "Measured Financial" at bounding box center [412, 528] width 356 height 26
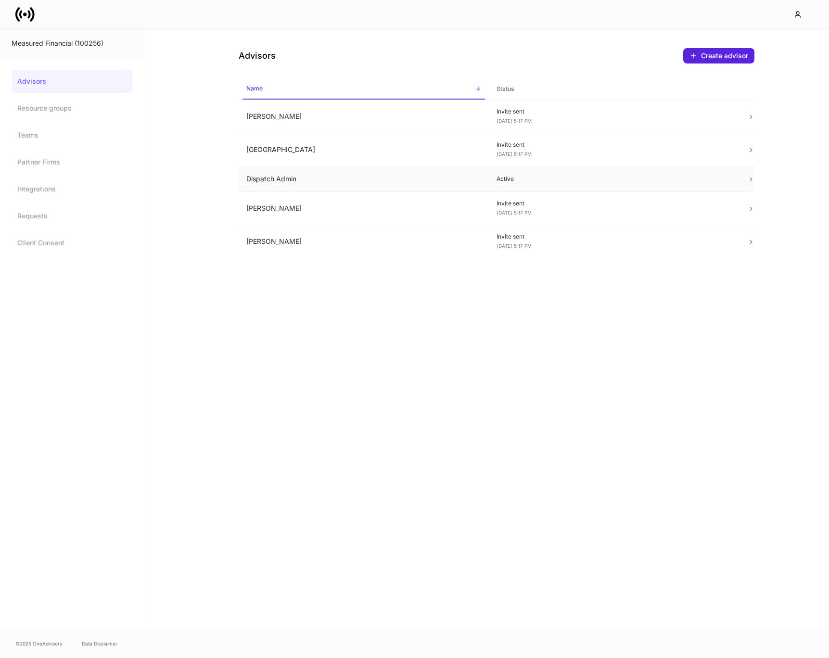
click at [339, 186] on td "Dispatch Admin" at bounding box center [364, 180] width 251 height 26
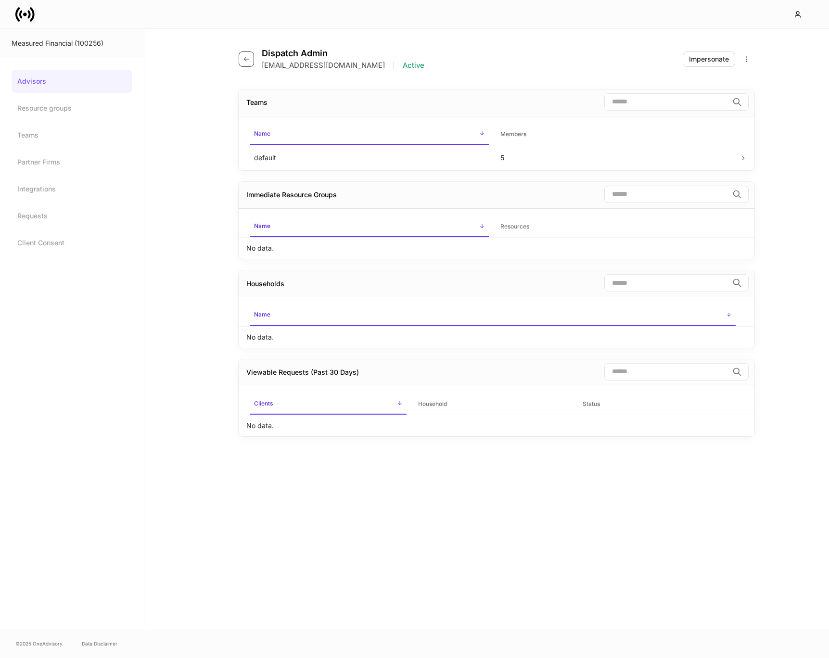
click at [244, 55] on icon "button" at bounding box center [247, 59] width 8 height 8
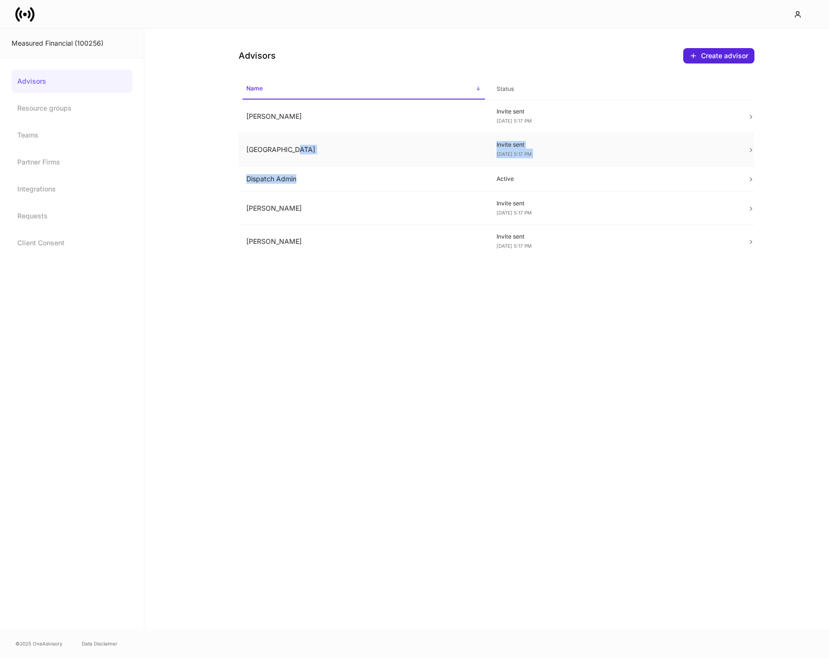
drag, startPoint x: 317, startPoint y: 180, endPoint x: 240, endPoint y: 159, distance: 79.6
click at [240, 159] on tbody "[PERSON_NAME] Invite sent [DATE] 5:17 PM [GEOGRAPHIC_DATA] Invite sent [DATE] 5…" at bounding box center [497, 179] width 516 height 158
click at [197, 160] on div "Advisors Create advisor Name sorted ascending Status [PERSON_NAME] Invite sent …" at bounding box center [486, 329] width 685 height 601
click at [291, 175] on td "Dispatch Admin" at bounding box center [364, 180] width 251 height 26
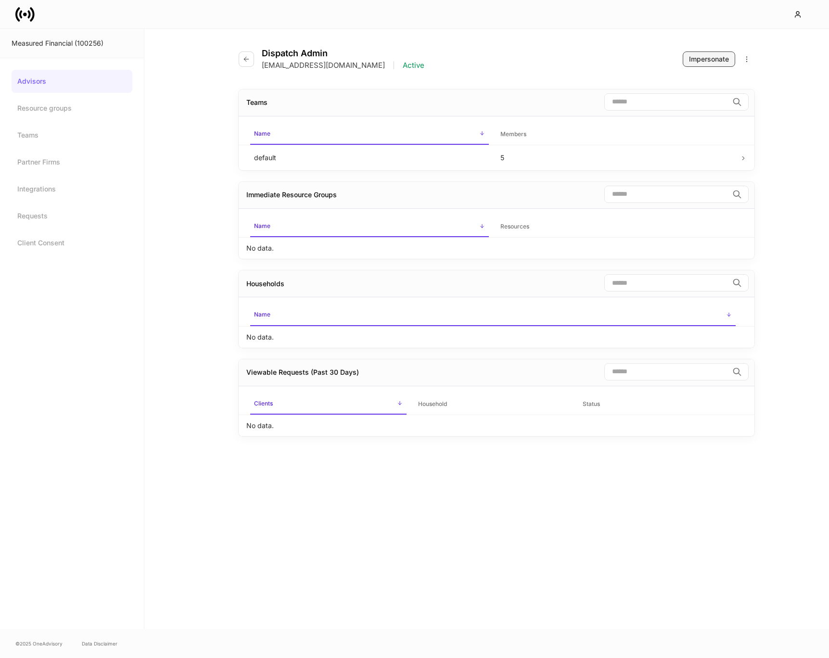
click at [711, 61] on div "Impersonate" at bounding box center [709, 59] width 40 height 10
